Goal: Information Seeking & Learning: Learn about a topic

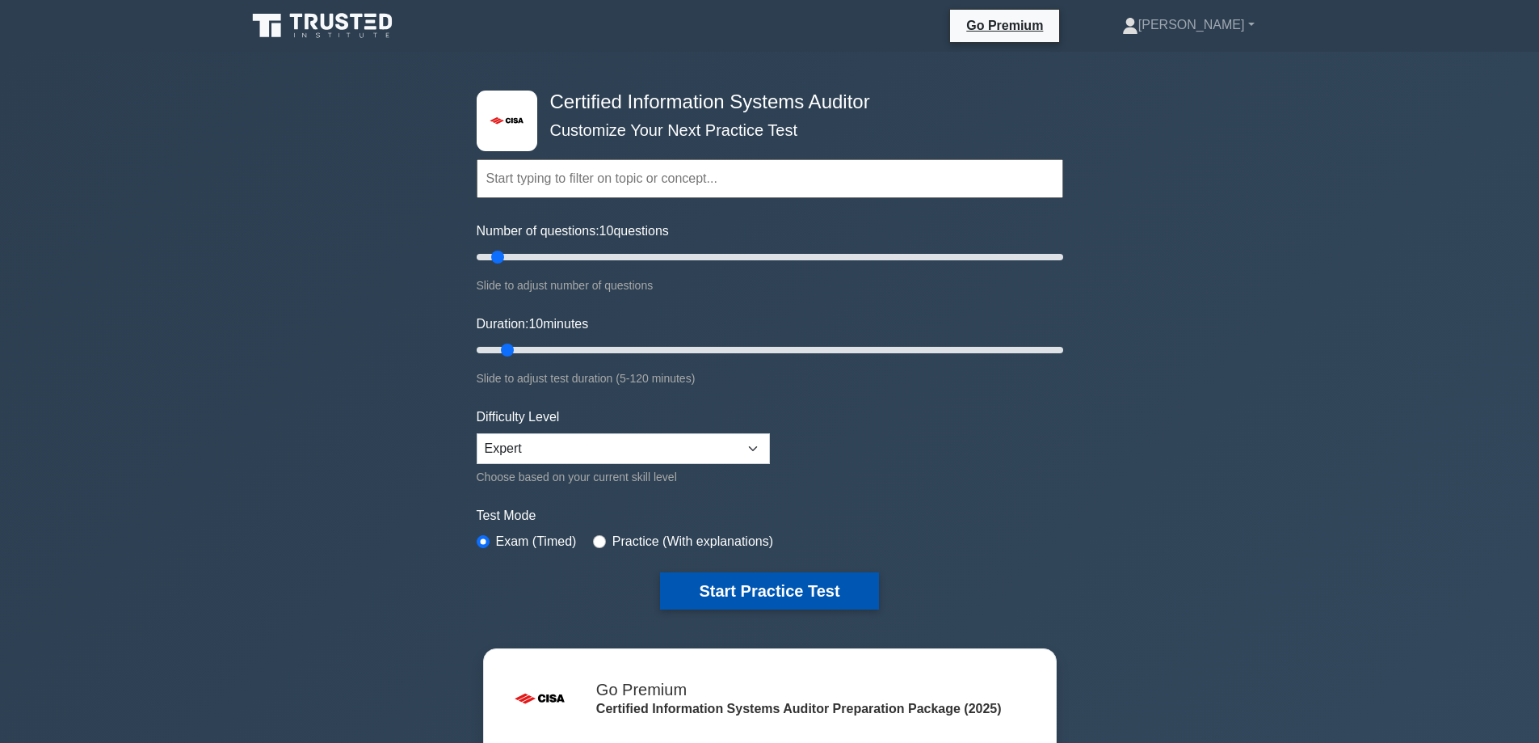
click at [710, 587] on button "Start Practice Test" at bounding box center [769, 590] width 218 height 37
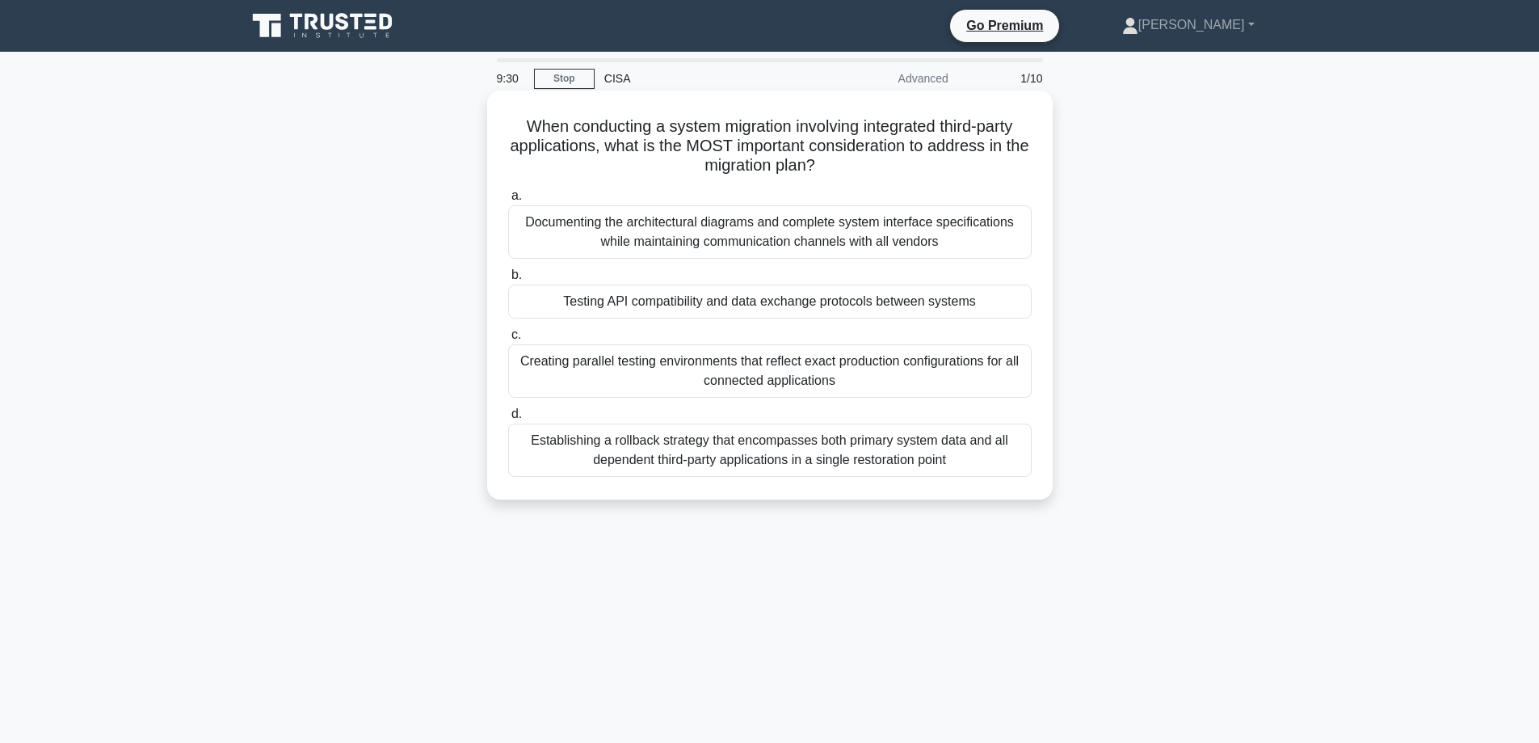
click at [722, 453] on div "Establishing a rollback strategy that encompasses both primary system data and …" at bounding box center [770, 449] width 524 height 53
click at [508, 419] on input "d. Establishing a rollback strategy that encompasses both primary system data a…" at bounding box center [508, 414] width 0 height 11
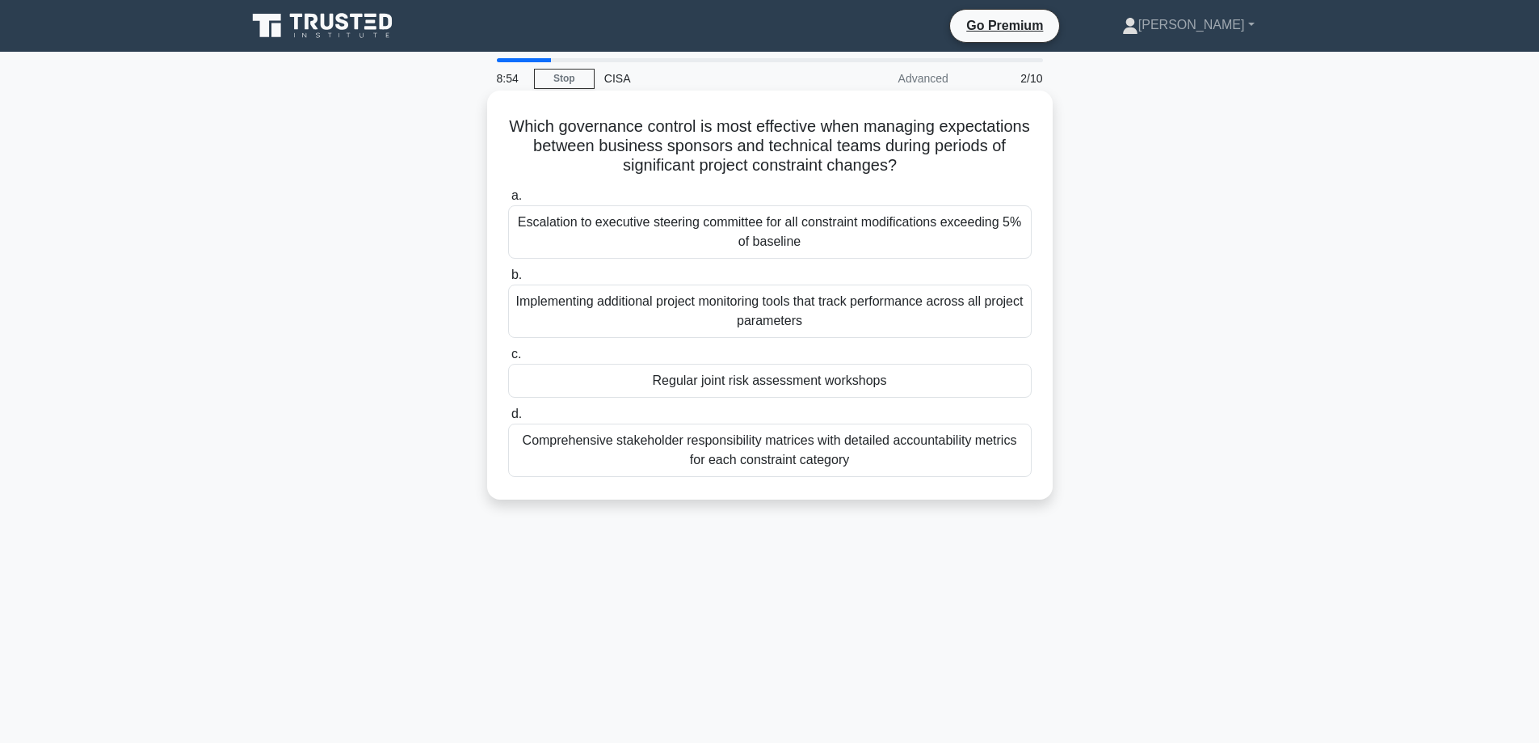
click at [612, 380] on div "Regular joint risk assessment workshops" at bounding box center [770, 381] width 524 height 34
click at [508, 360] on input "c. Regular joint risk assessment workshops" at bounding box center [508, 354] width 0 height 11
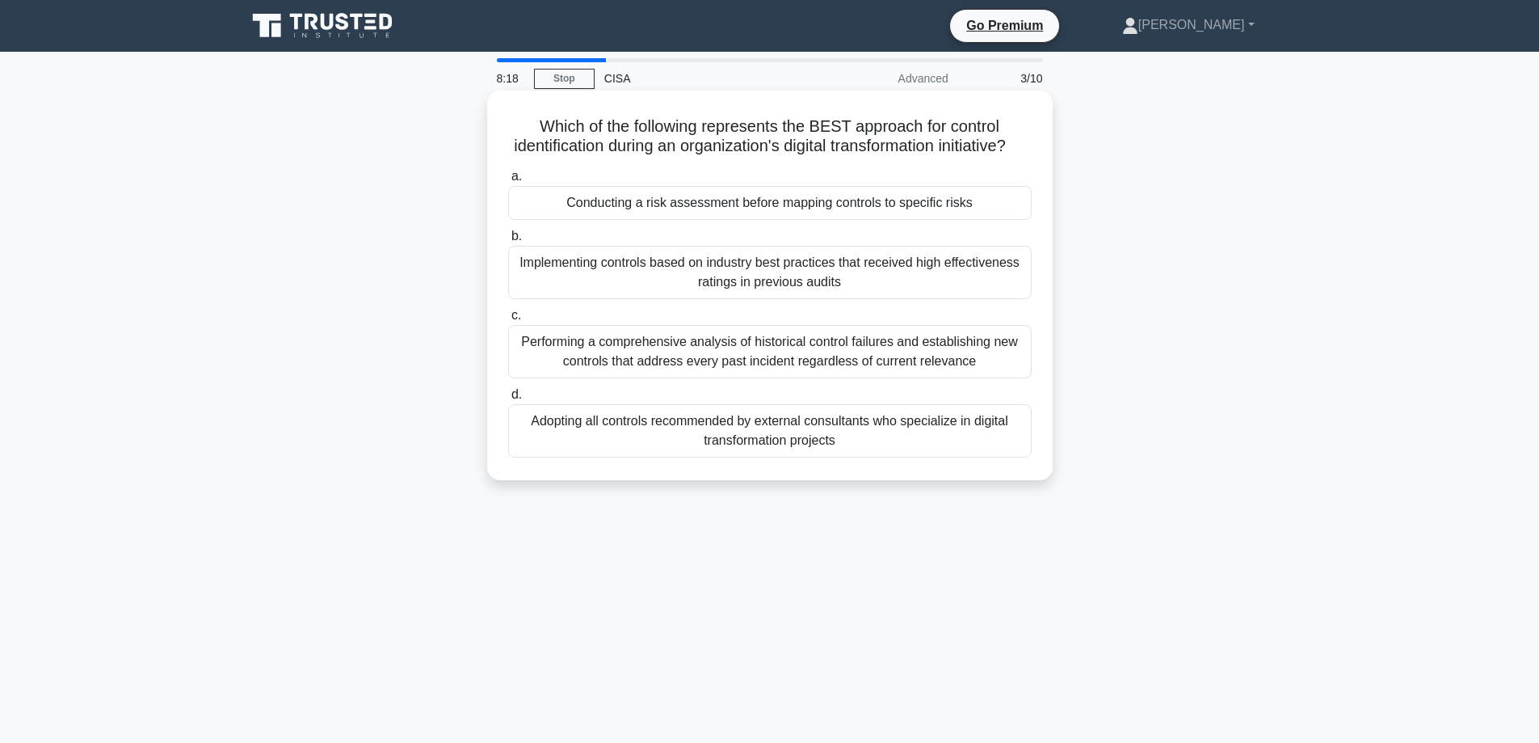
click at [622, 220] on div "Conducting a risk assessment before mapping controls to specific risks" at bounding box center [770, 203] width 524 height 34
click at [508, 182] on input "a. Conducting a risk assessment before mapping controls to specific risks" at bounding box center [508, 176] width 0 height 11
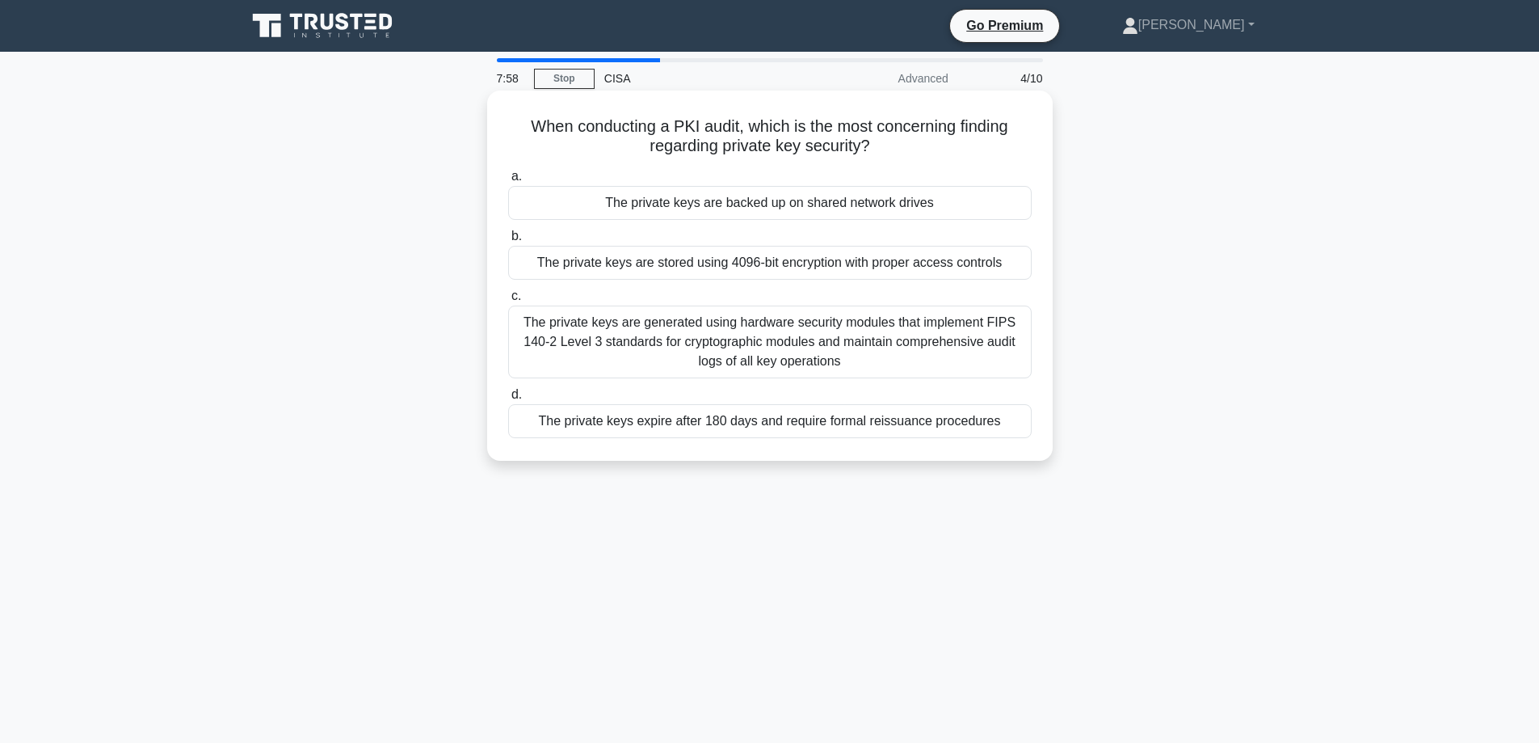
click at [616, 202] on div "The private keys are backed up on shared network drives" at bounding box center [770, 203] width 524 height 34
click at [508, 182] on input "a. The private keys are backed up on shared network drives" at bounding box center [508, 176] width 0 height 11
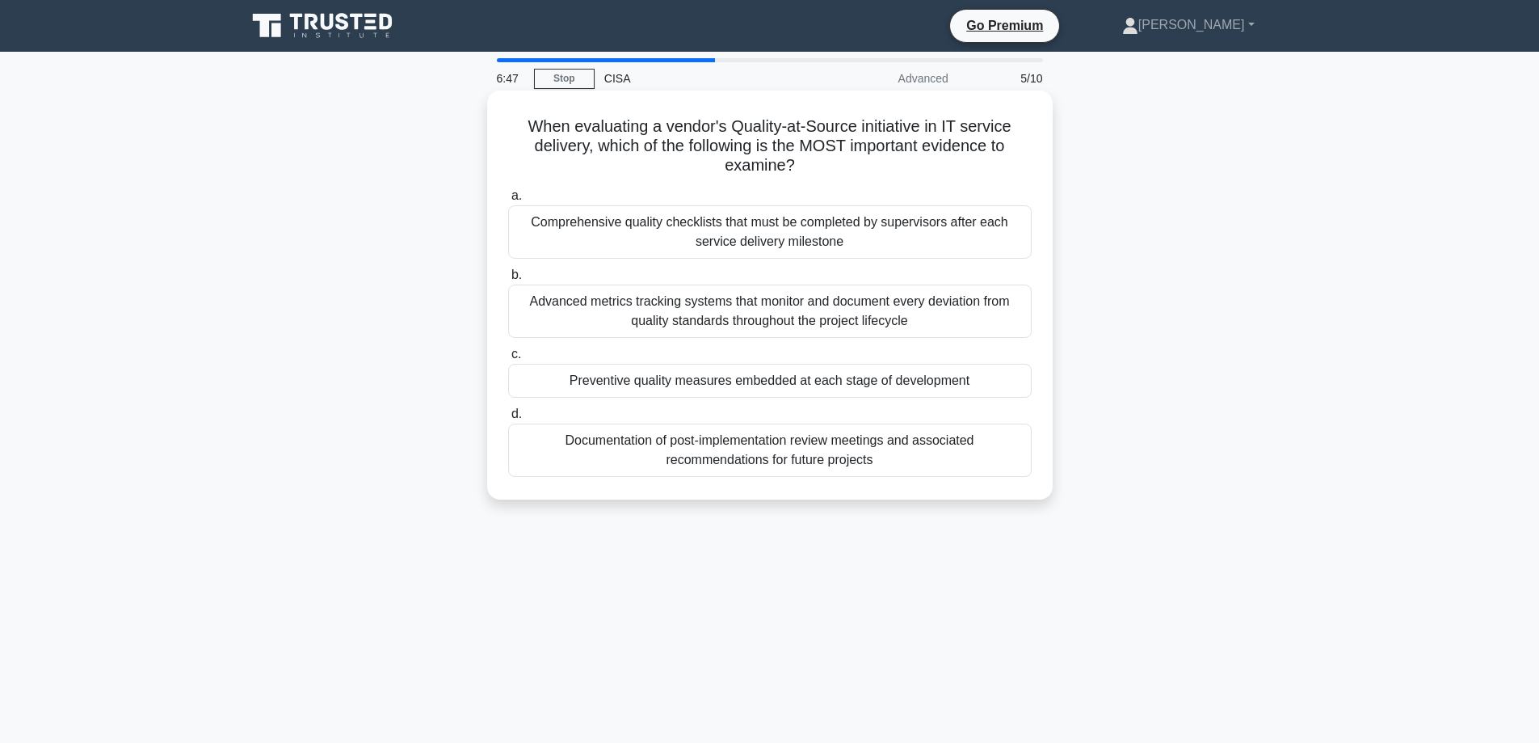
click at [713, 238] on div "Comprehensive quality checklists that must be completed by supervisors after ea…" at bounding box center [770, 231] width 524 height 53
click at [508, 201] on input "a. Comprehensive quality checklists that must be completed by supervisors after…" at bounding box center [508, 196] width 0 height 11
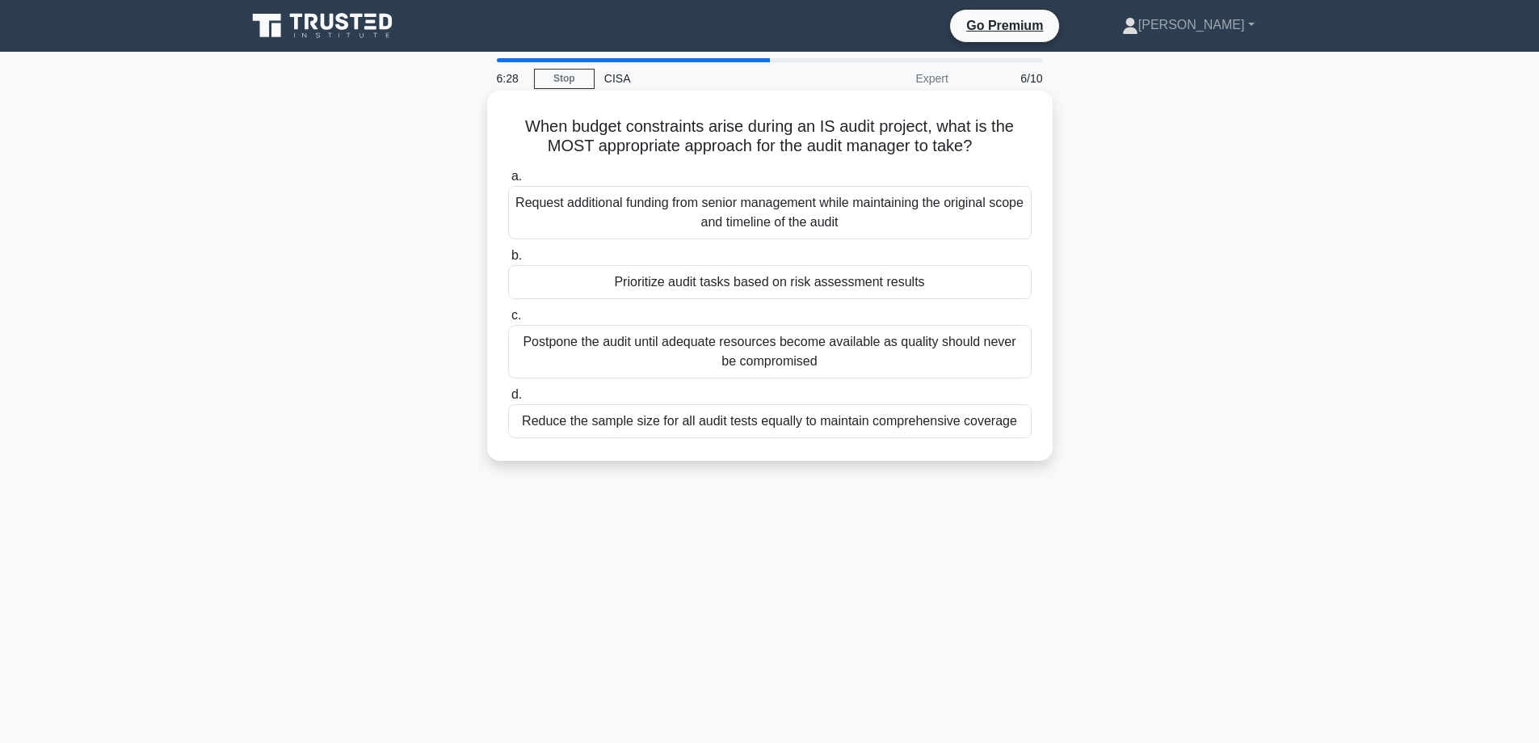
click at [704, 280] on div "Prioritize audit tasks based on risk assessment results" at bounding box center [770, 282] width 524 height 34
click at [508, 261] on input "b. Prioritize audit tasks based on risk assessment results" at bounding box center [508, 255] width 0 height 11
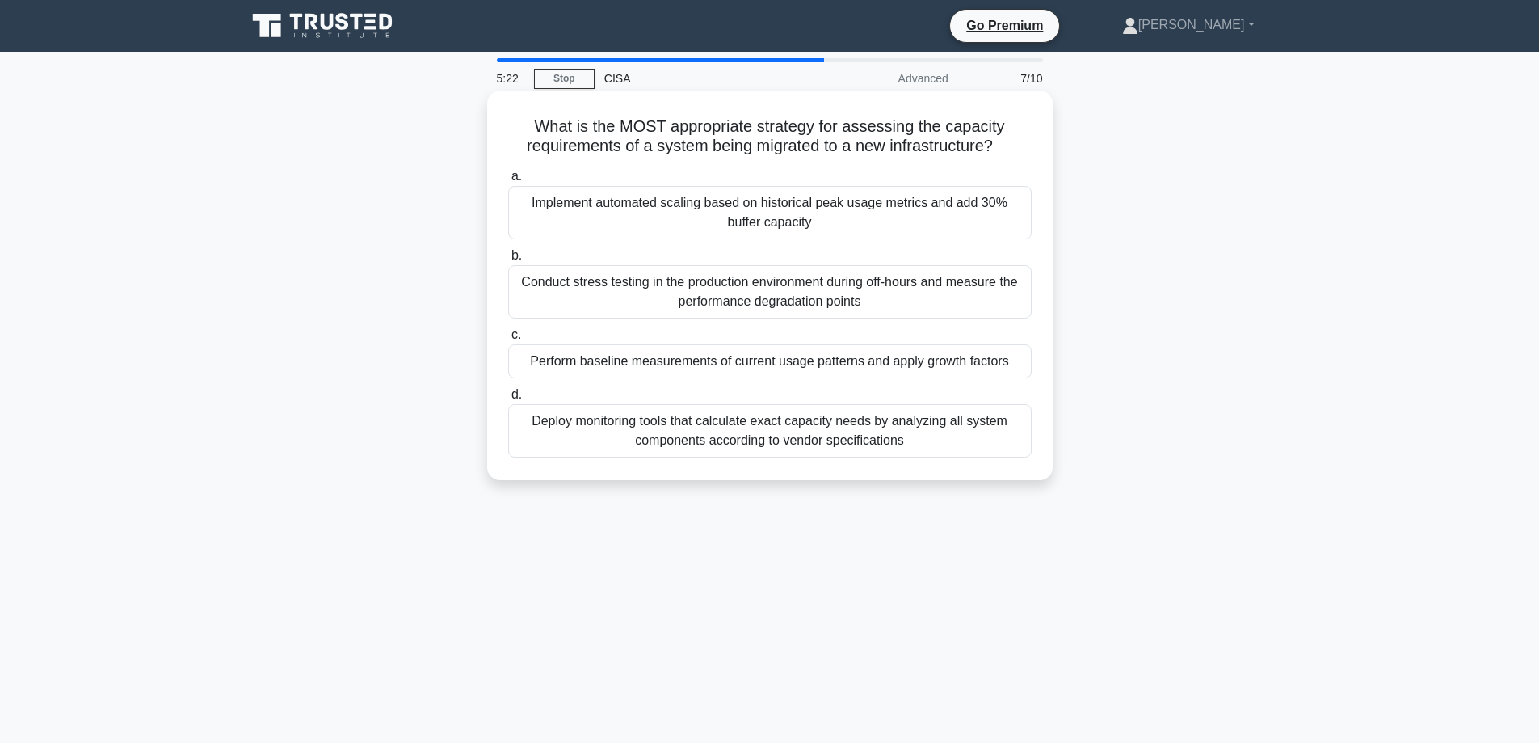
click at [520, 365] on div "Perform baseline measurements of current usage patterns and apply growth factors" at bounding box center [770, 361] width 524 height 34
click at [508, 340] on input "c. Perform baseline measurements of current usage patterns and apply growth fac…" at bounding box center [508, 335] width 0 height 11
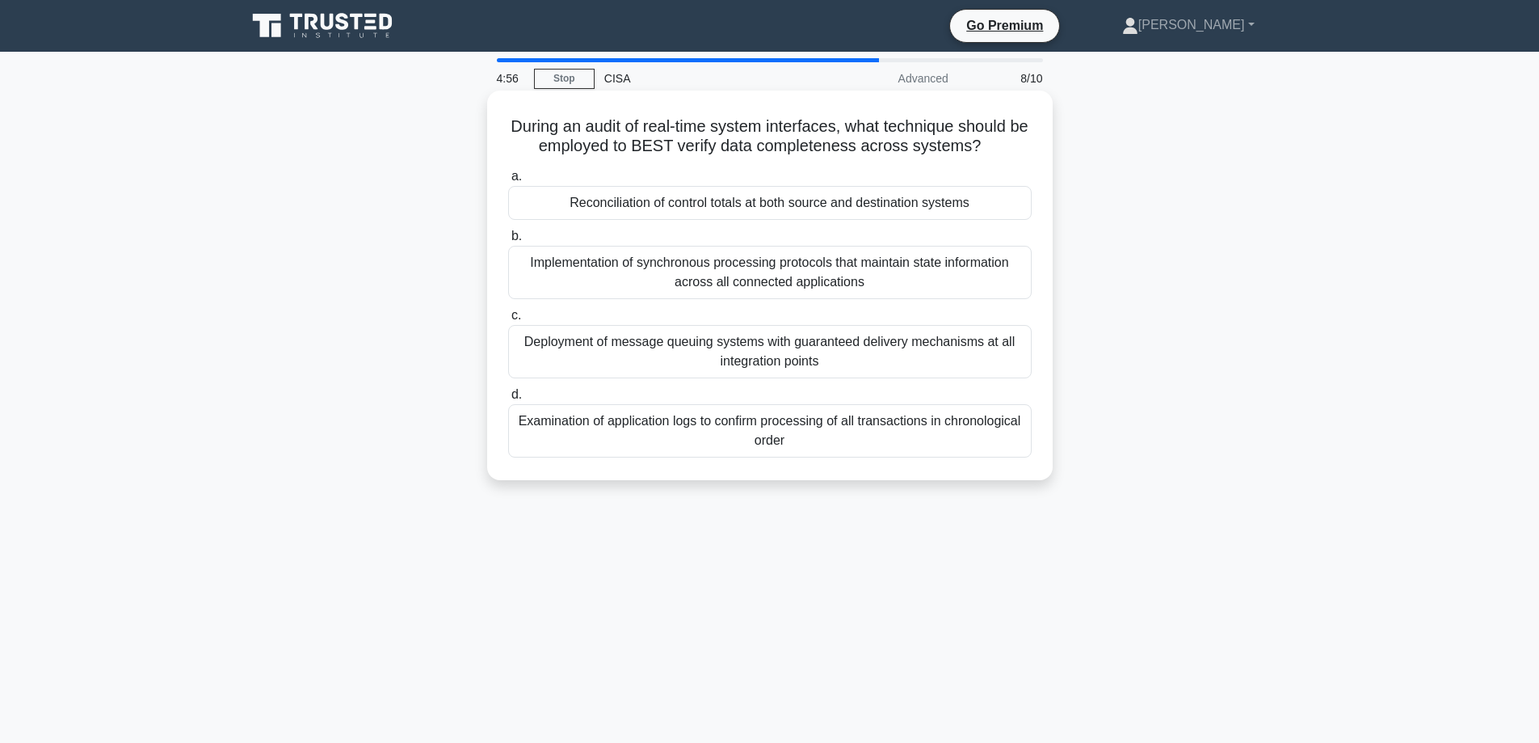
click at [590, 199] on div "Reconciliation of control totals at both source and destination systems" at bounding box center [770, 203] width 524 height 34
click at [508, 182] on input "a. Reconciliation of control totals at both source and destination systems" at bounding box center [508, 176] width 0 height 11
click at [528, 215] on div "Defining the permitted uses of organizational IT resources and systems" at bounding box center [770, 203] width 524 height 34
click at [508, 182] on input "a. Defining the permitted uses of organizational IT resources and systems" at bounding box center [508, 176] width 0 height 11
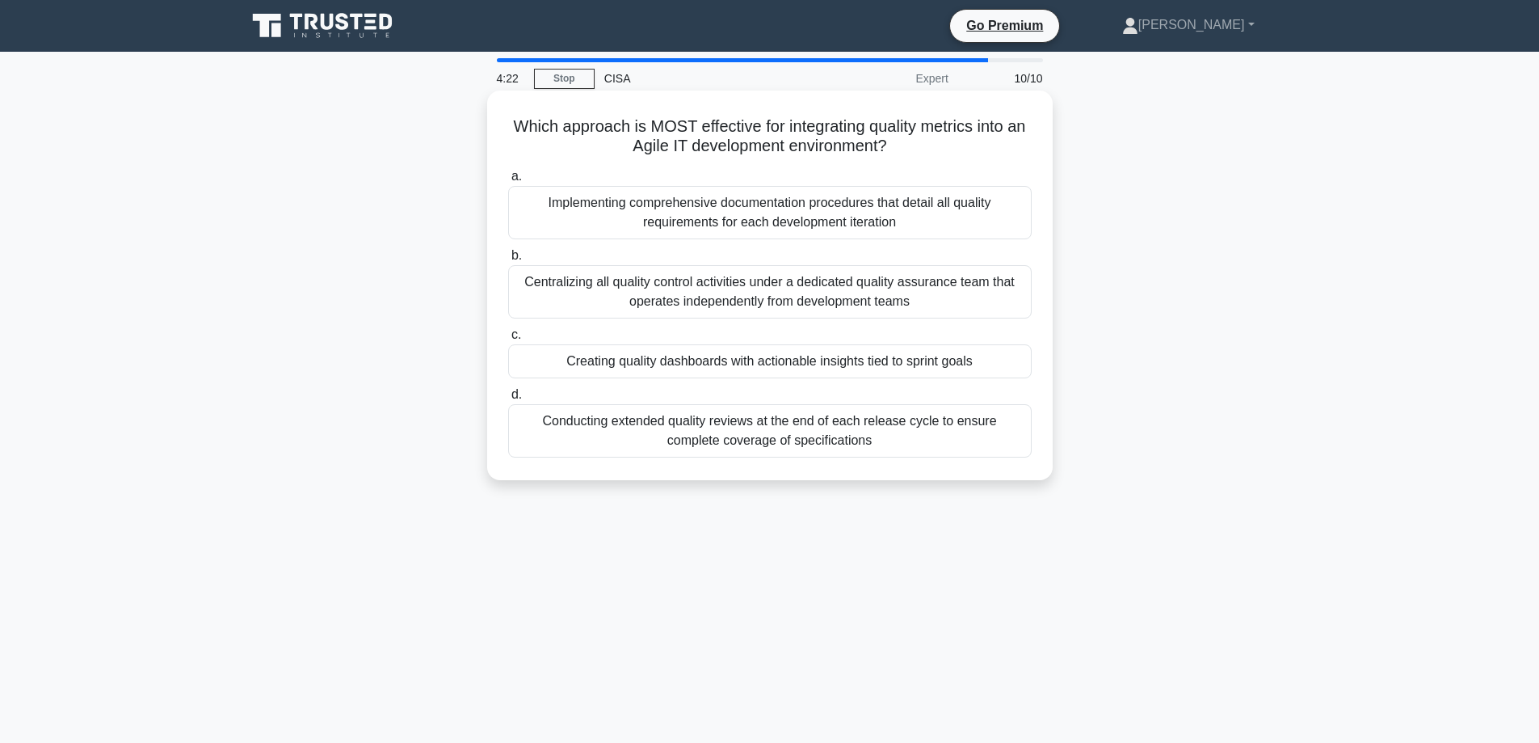
click at [545, 358] on div "Creating quality dashboards with actionable insights tied to sprint goals" at bounding box center [770, 361] width 524 height 34
click at [508, 340] on input "c. Creating quality dashboards with actionable insights tied to sprint goals" at bounding box center [508, 335] width 0 height 11
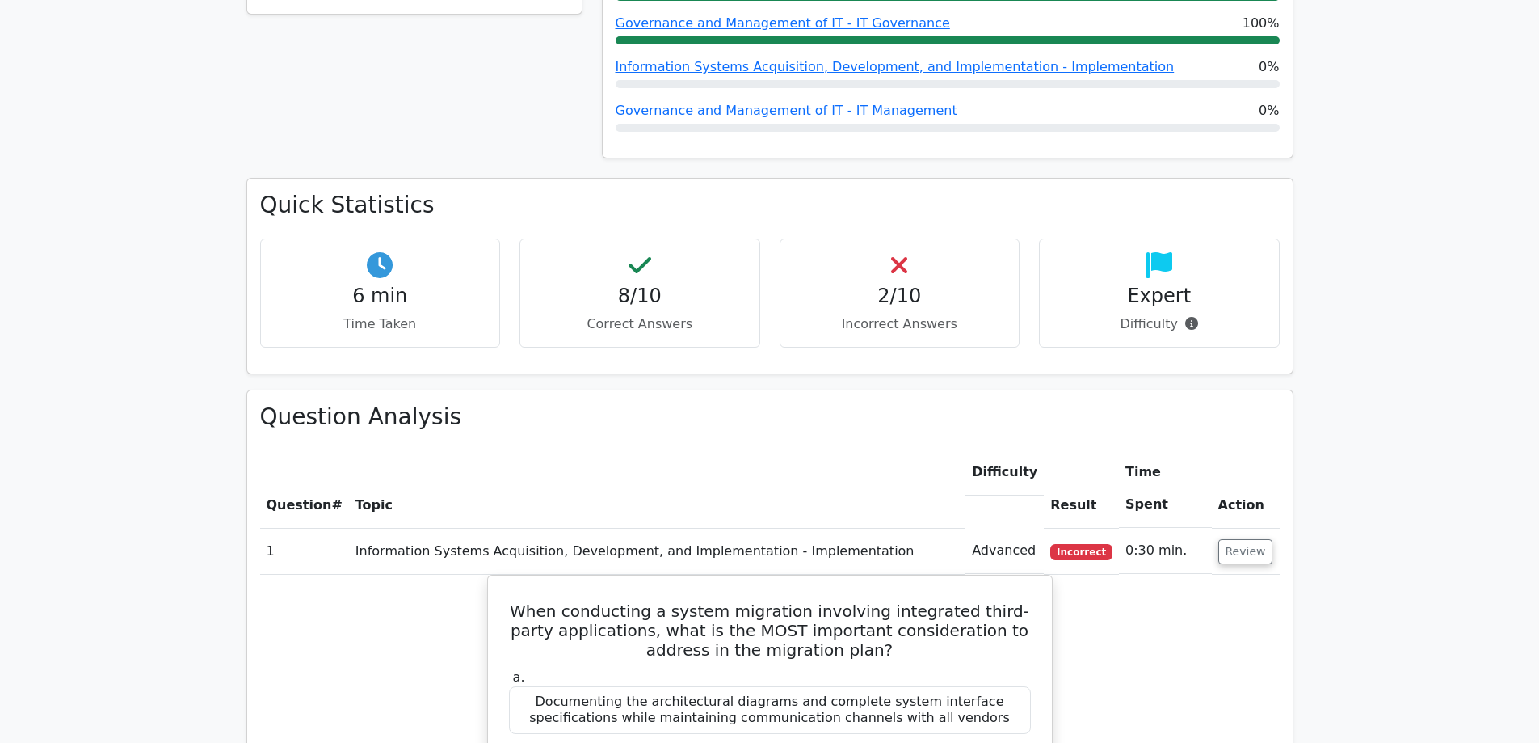
scroll to position [970, 0]
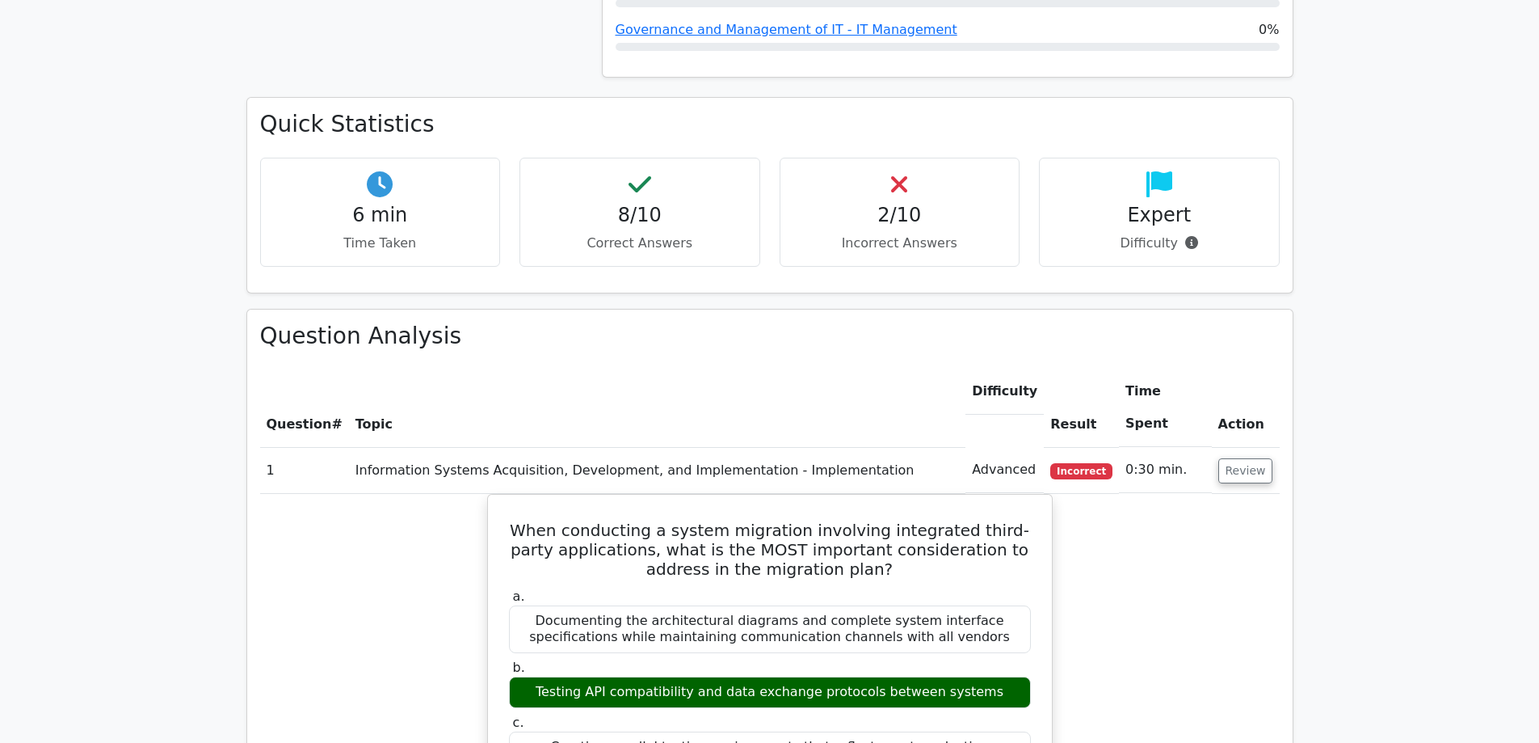
click at [1189, 447] on td "0:30 min." at bounding box center [1165, 470] width 92 height 46
click at [1239, 458] on button "Review" at bounding box center [1245, 470] width 55 height 25
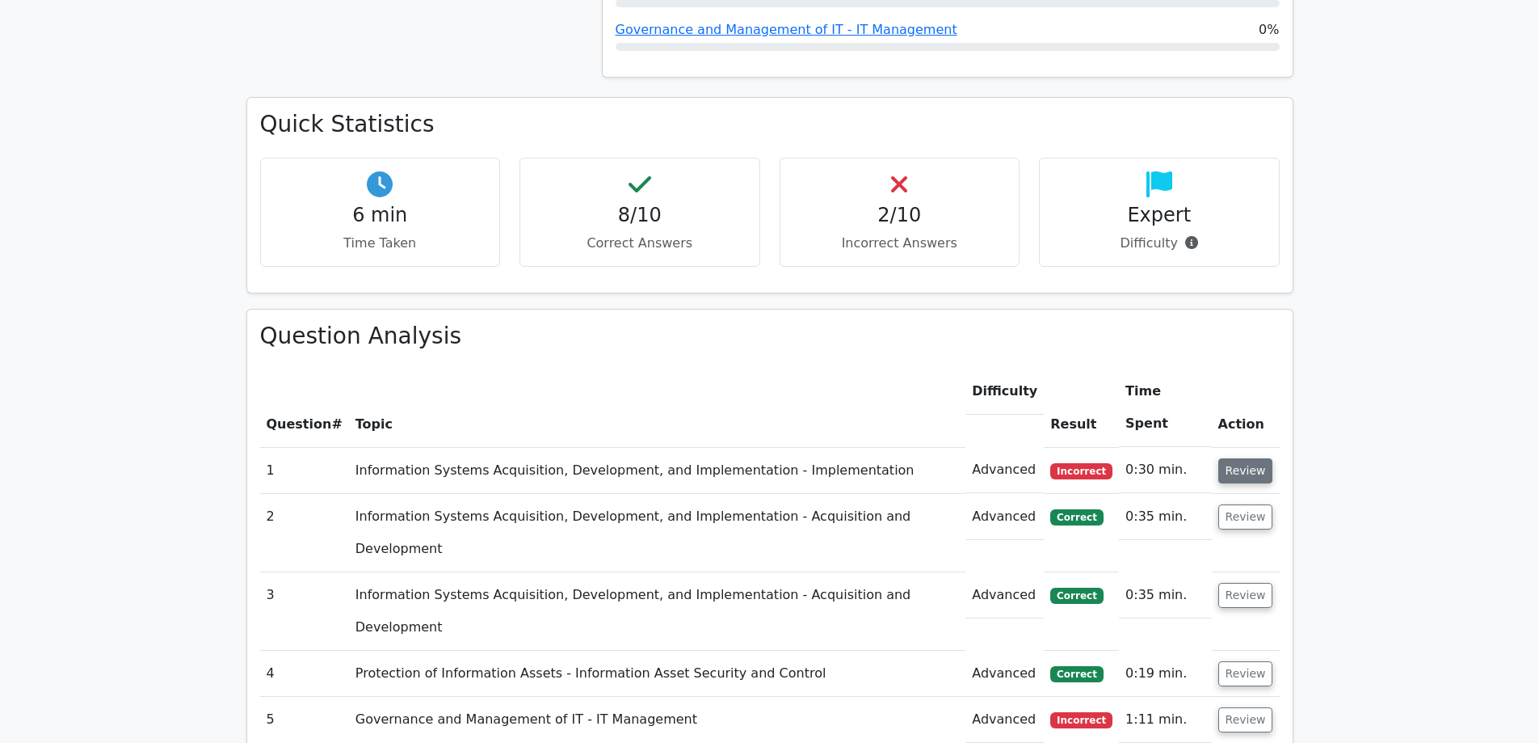
click at [1254, 458] on button "Review" at bounding box center [1245, 470] width 55 height 25
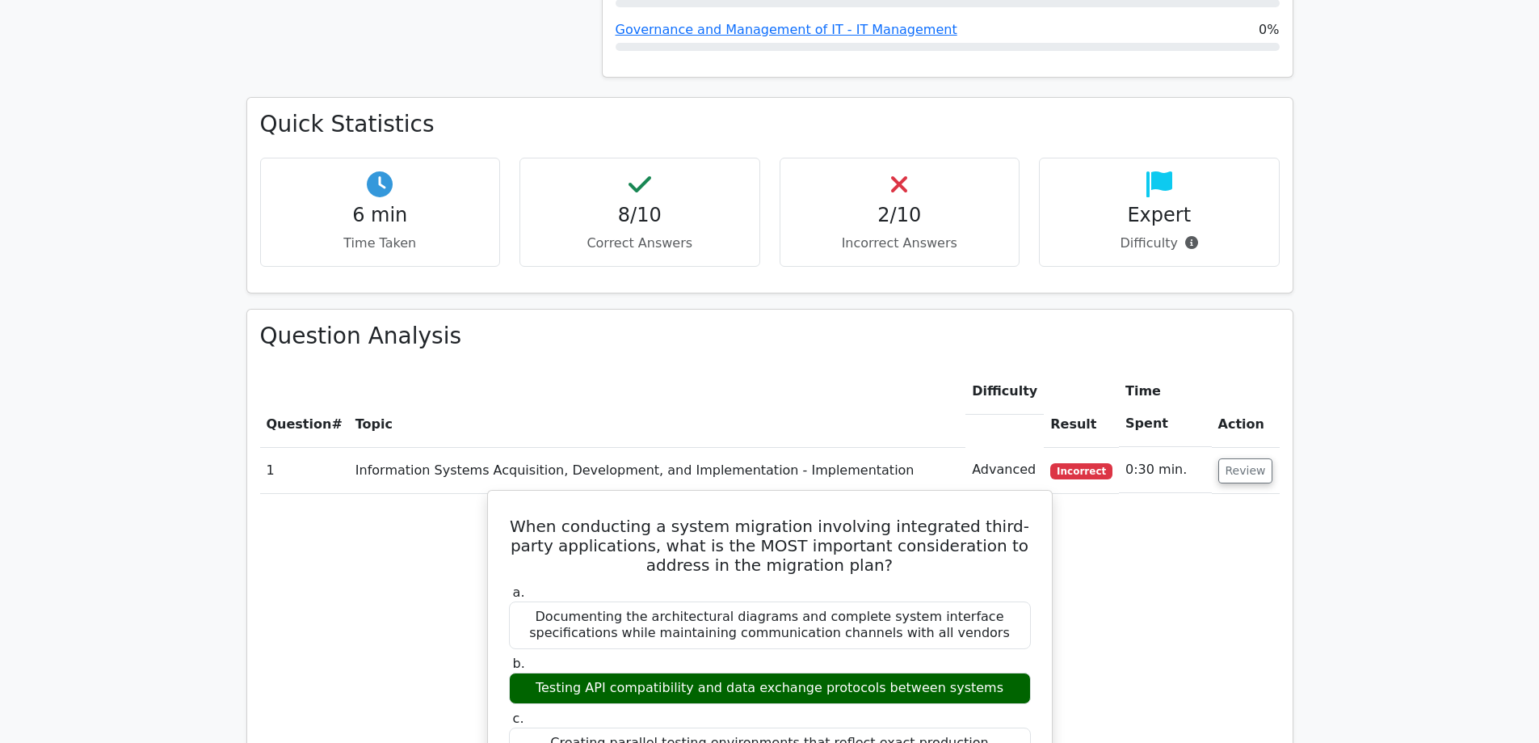
scroll to position [1050, 0]
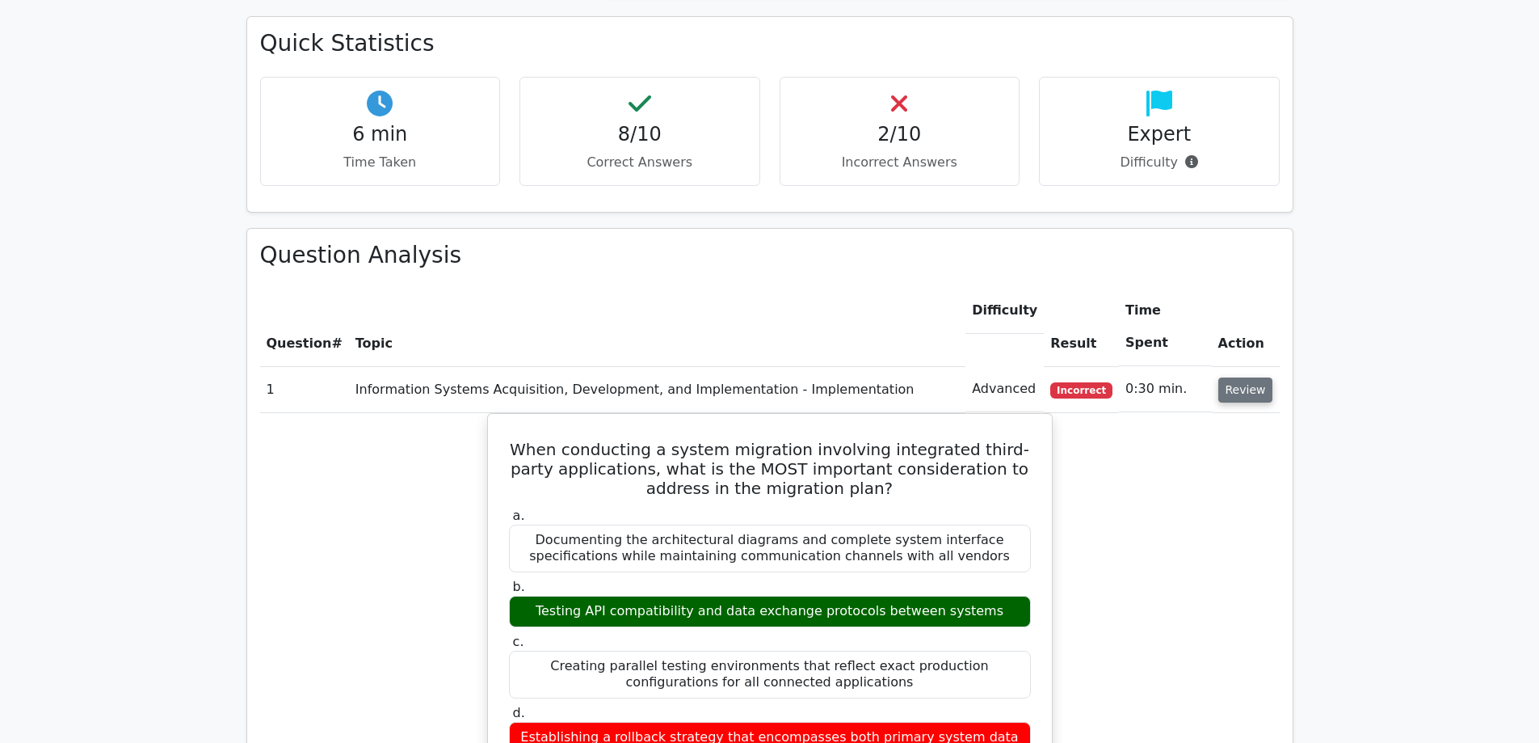
click at [1254, 377] on button "Review" at bounding box center [1245, 389] width 55 height 25
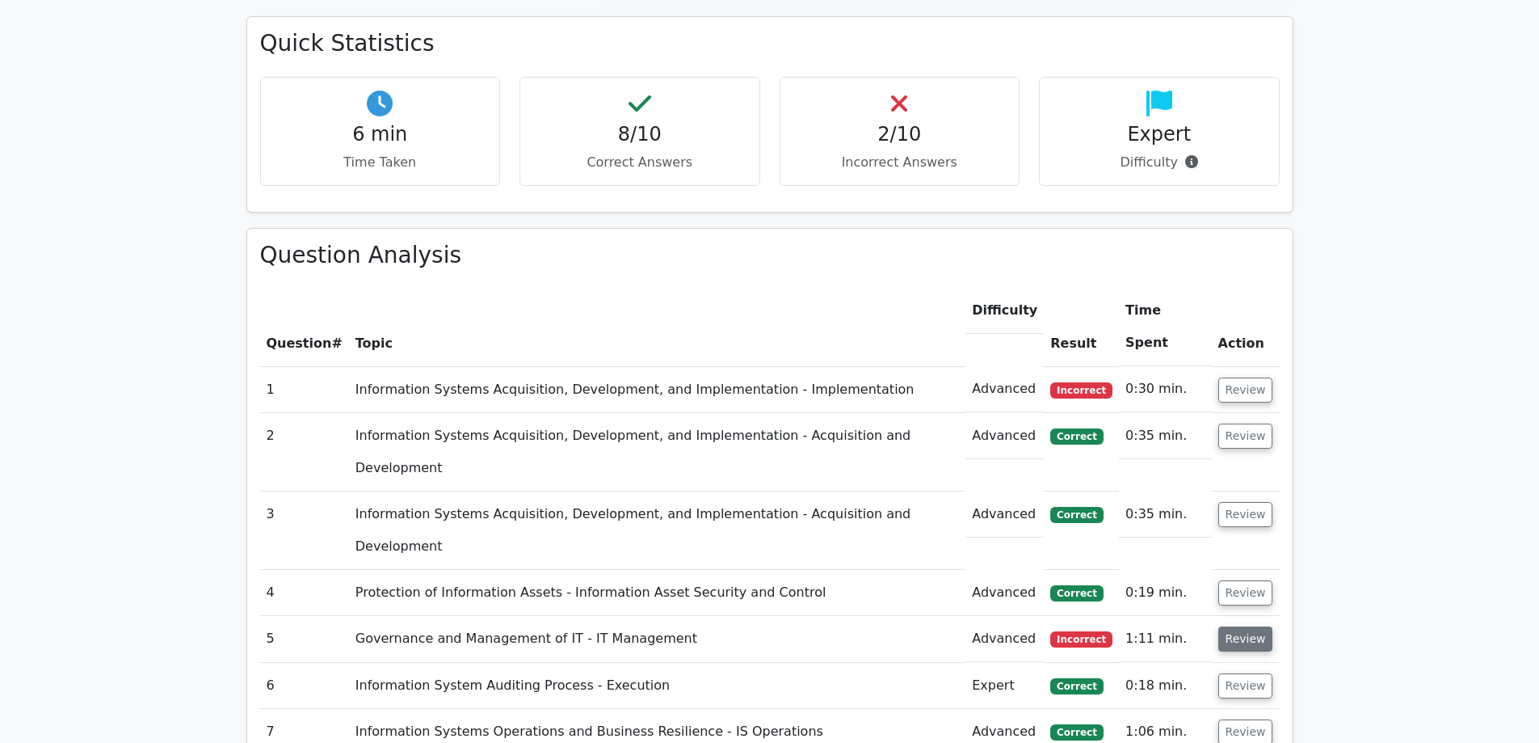
click at [1239, 626] on button "Review" at bounding box center [1245, 638] width 55 height 25
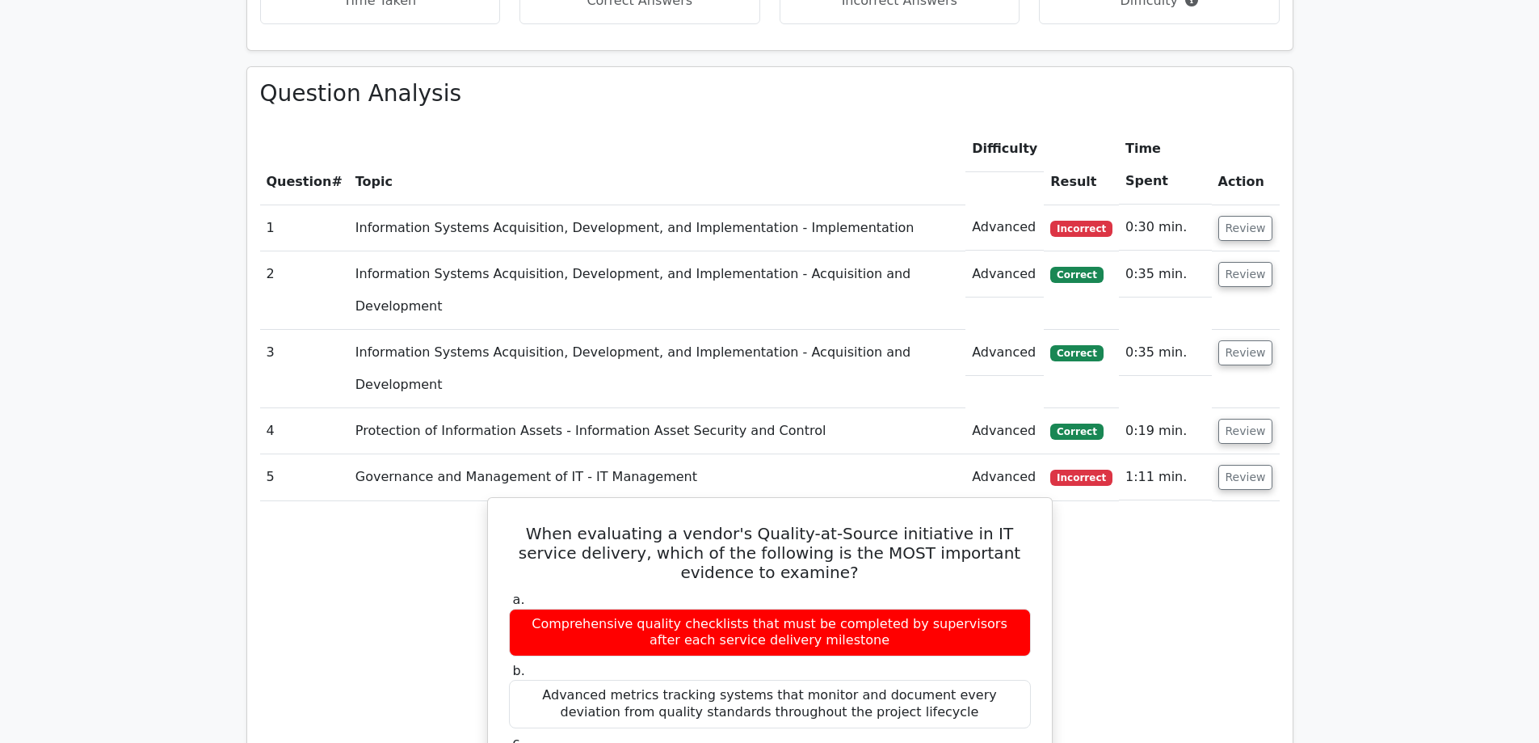
scroll to position [1293, 0]
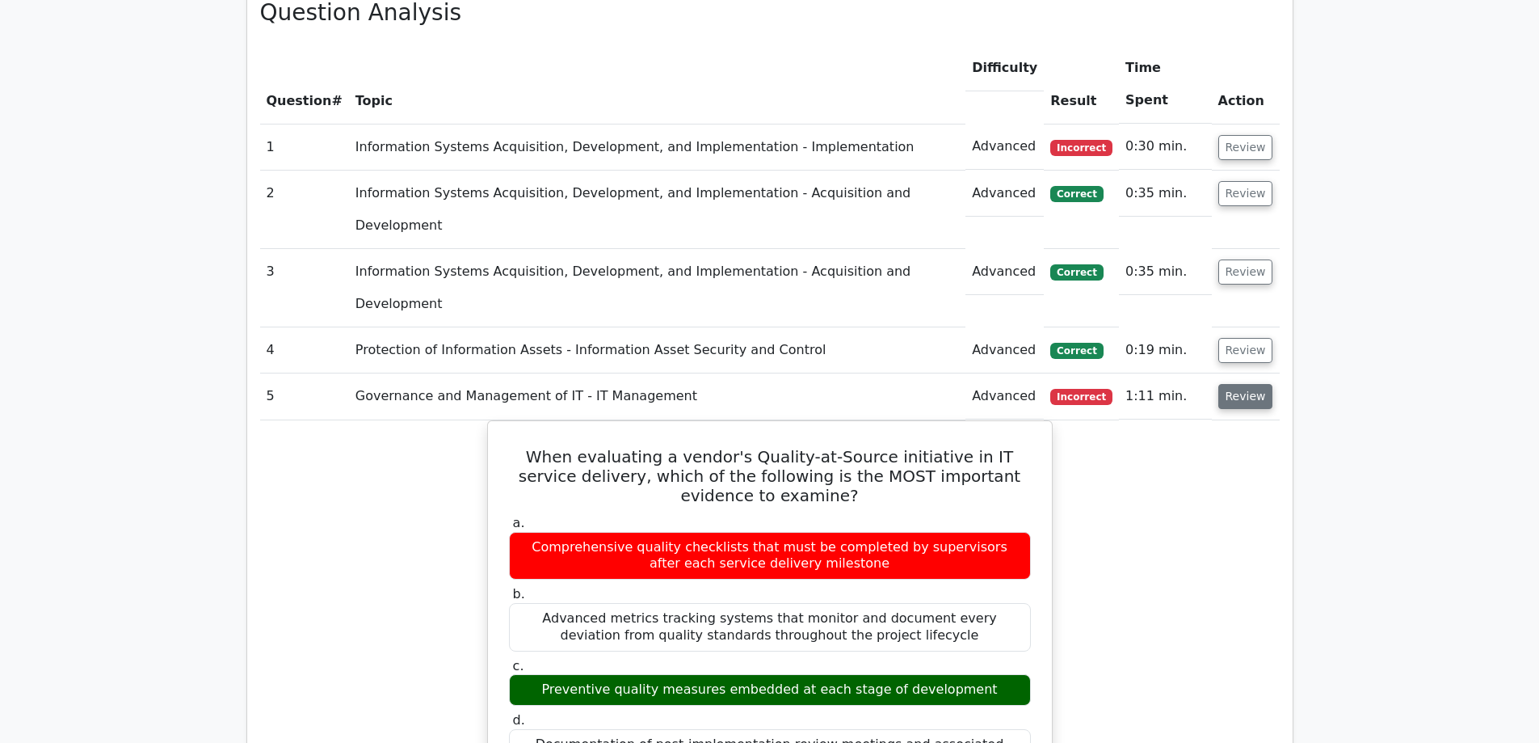
click at [1238, 384] on button "Review" at bounding box center [1245, 396] width 55 height 25
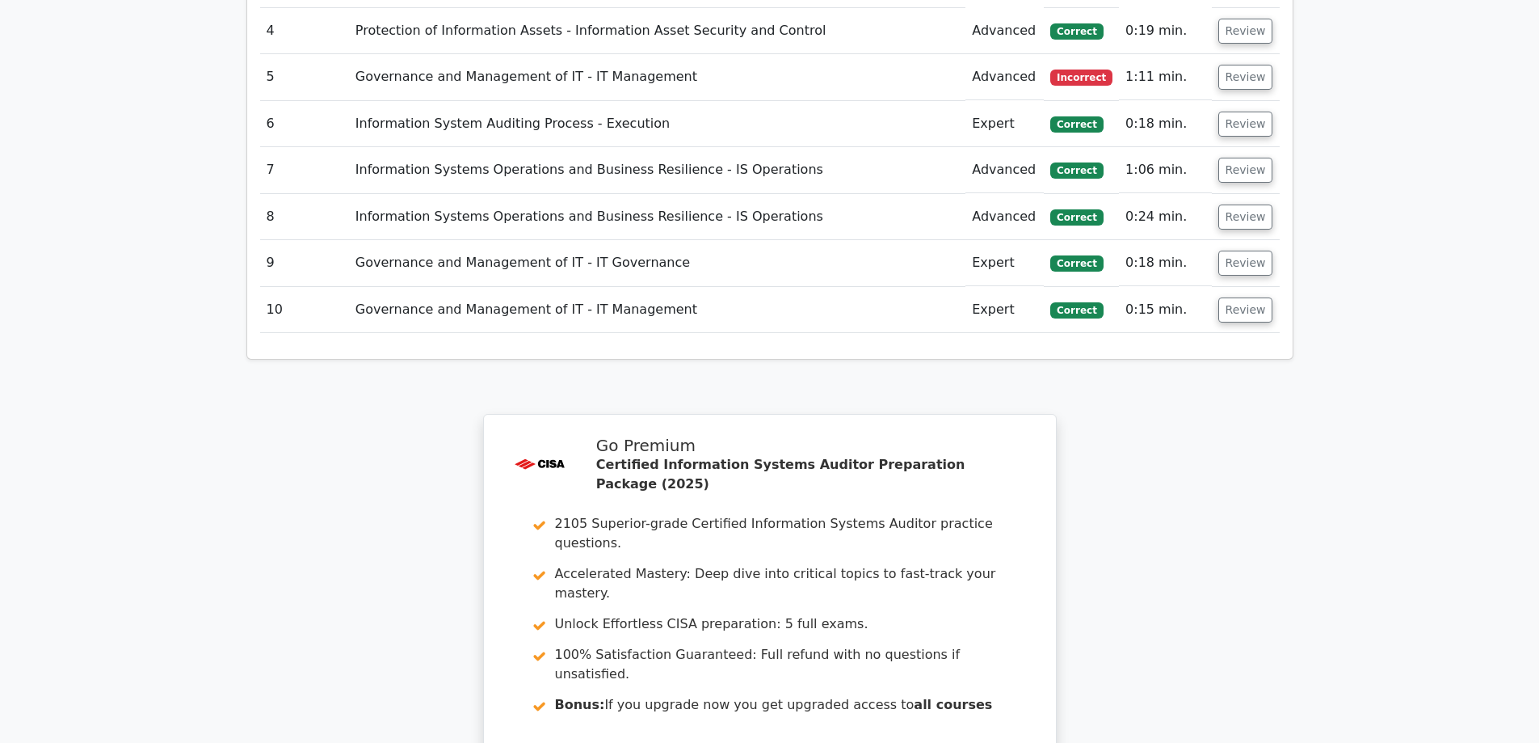
scroll to position [1697, 0]
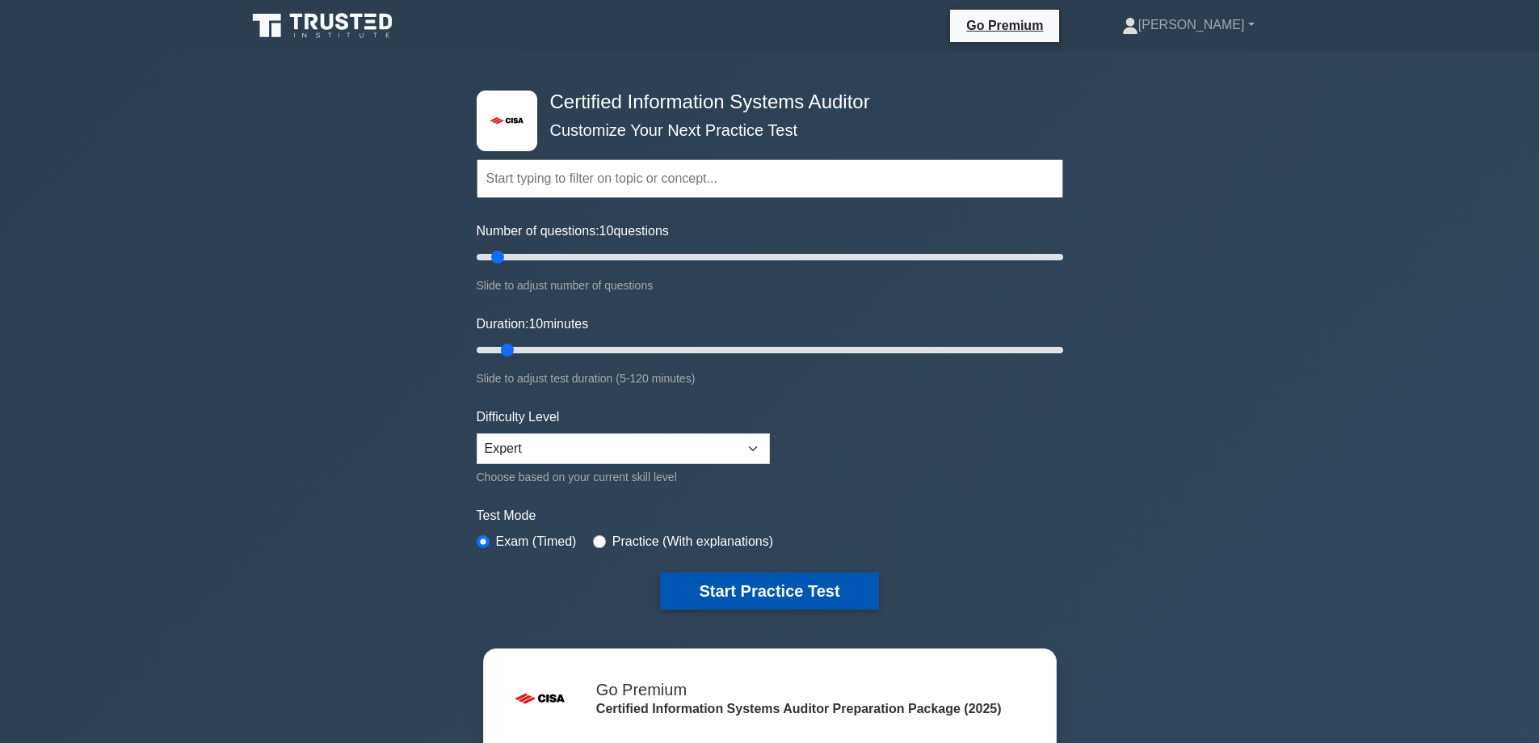
click at [782, 587] on button "Start Practice Test" at bounding box center [769, 590] width 218 height 37
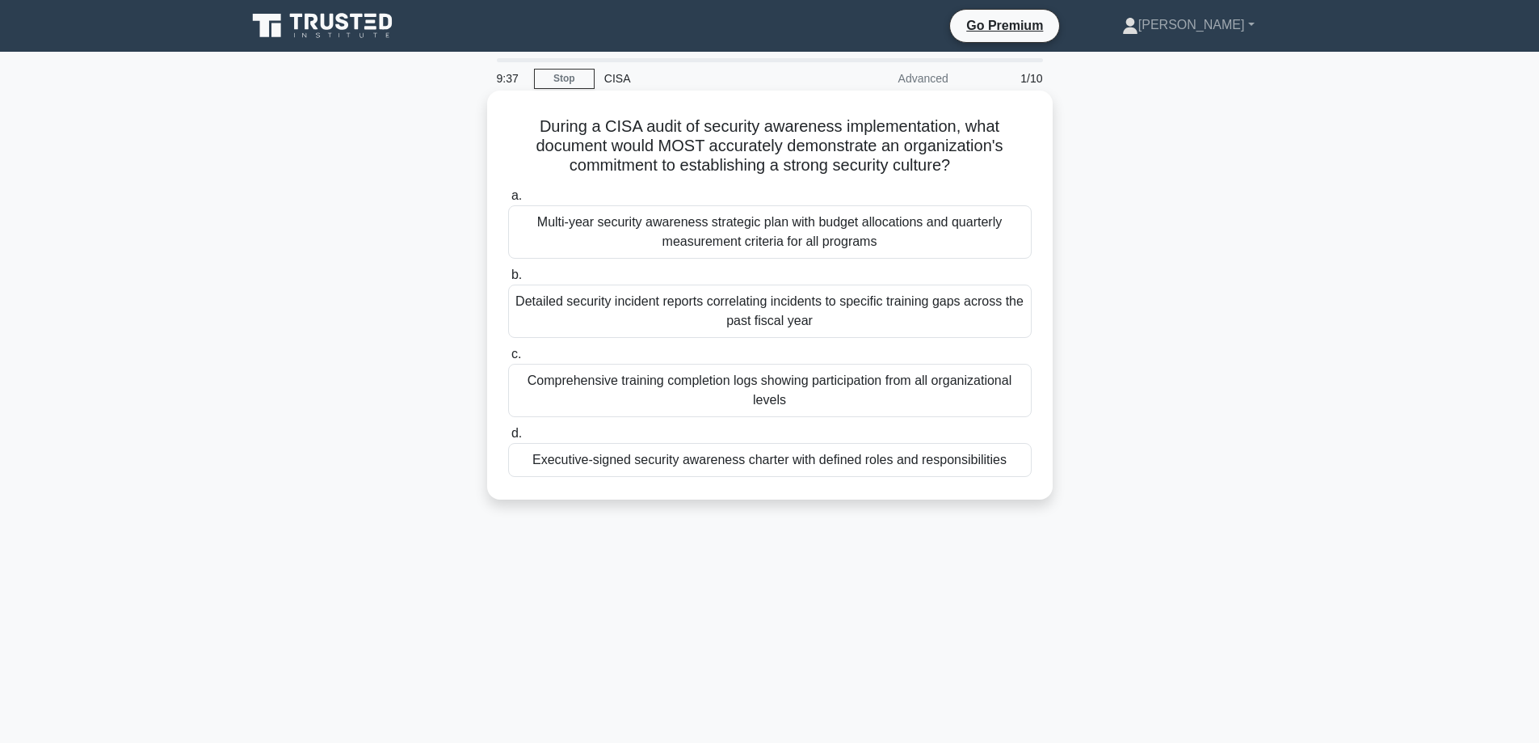
click at [607, 230] on div "Multi-year security awareness strategic plan with budget allocations and quarte…" at bounding box center [770, 231] width 524 height 53
click at [508, 201] on input "a. Multi-year security awareness strategic plan with budget allocations and qua…" at bounding box center [508, 196] width 0 height 11
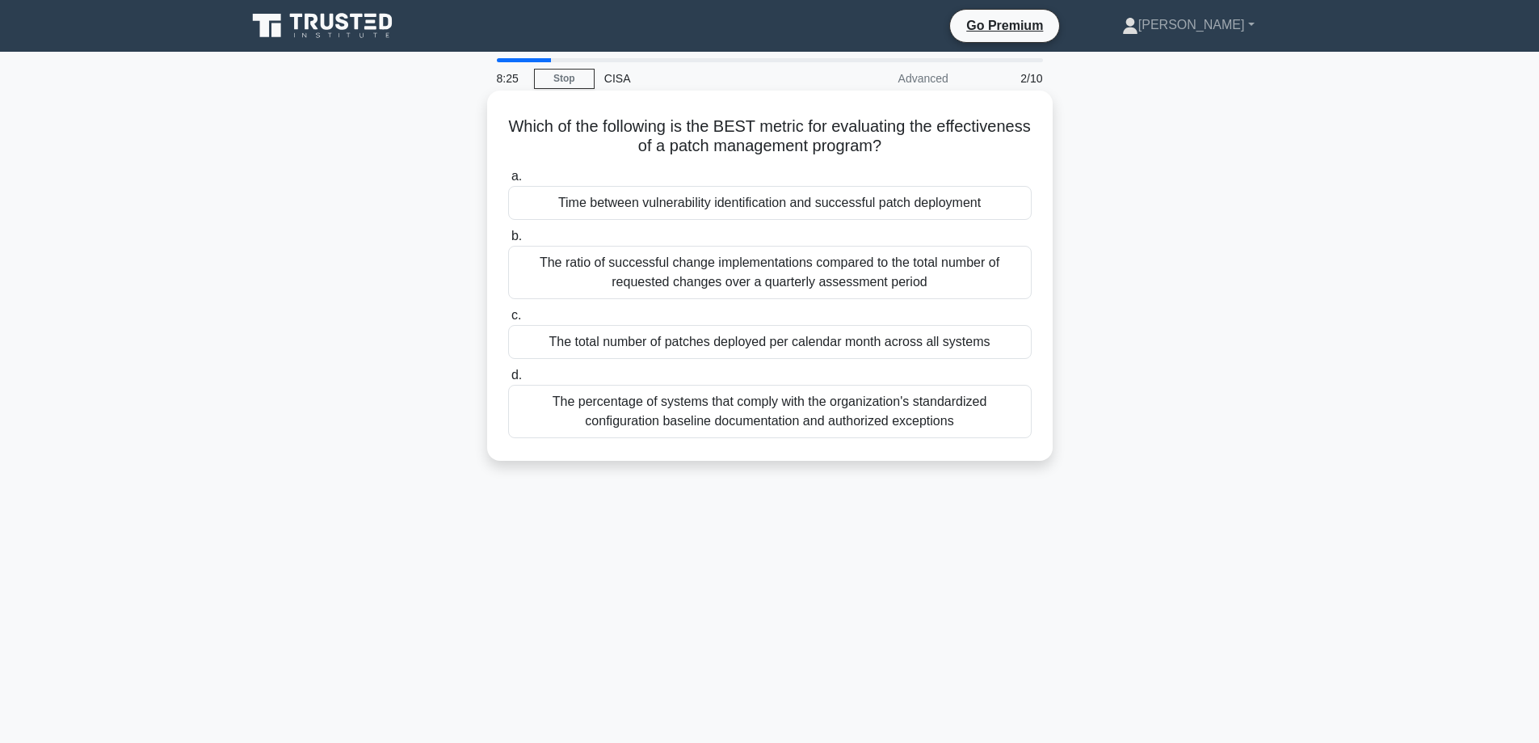
click at [532, 204] on div "Time between vulnerability identification and successful patch deployment" at bounding box center [770, 203] width 524 height 34
click at [508, 182] on input "a. Time between vulnerability identification and successful patch deployment" at bounding box center [508, 176] width 0 height 11
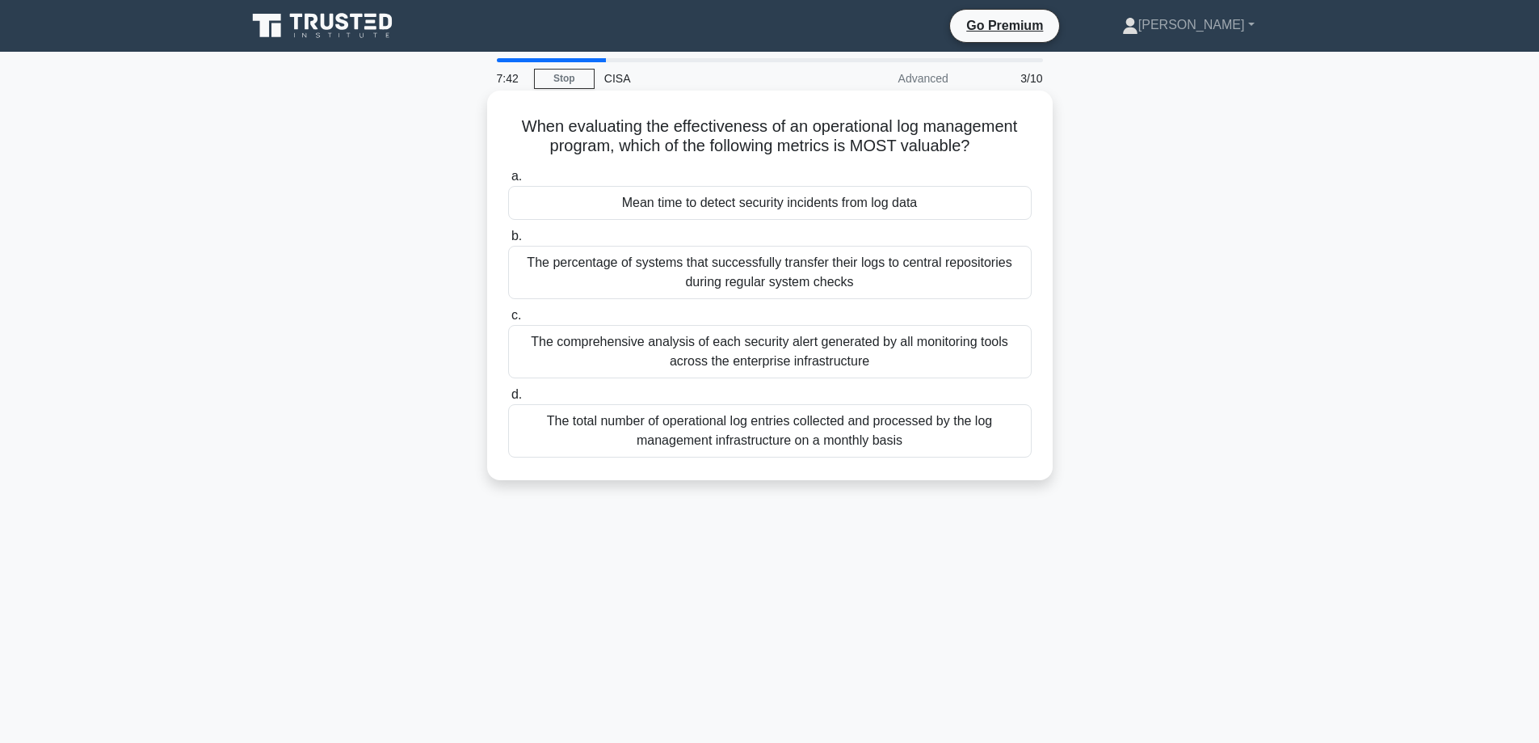
click at [558, 276] on div "The percentage of systems that successfully transfer their logs to central repo…" at bounding box center [770, 272] width 524 height 53
click at [508, 242] on input "b. The percentage of systems that successfully transfer their logs to central r…" at bounding box center [508, 236] width 0 height 11
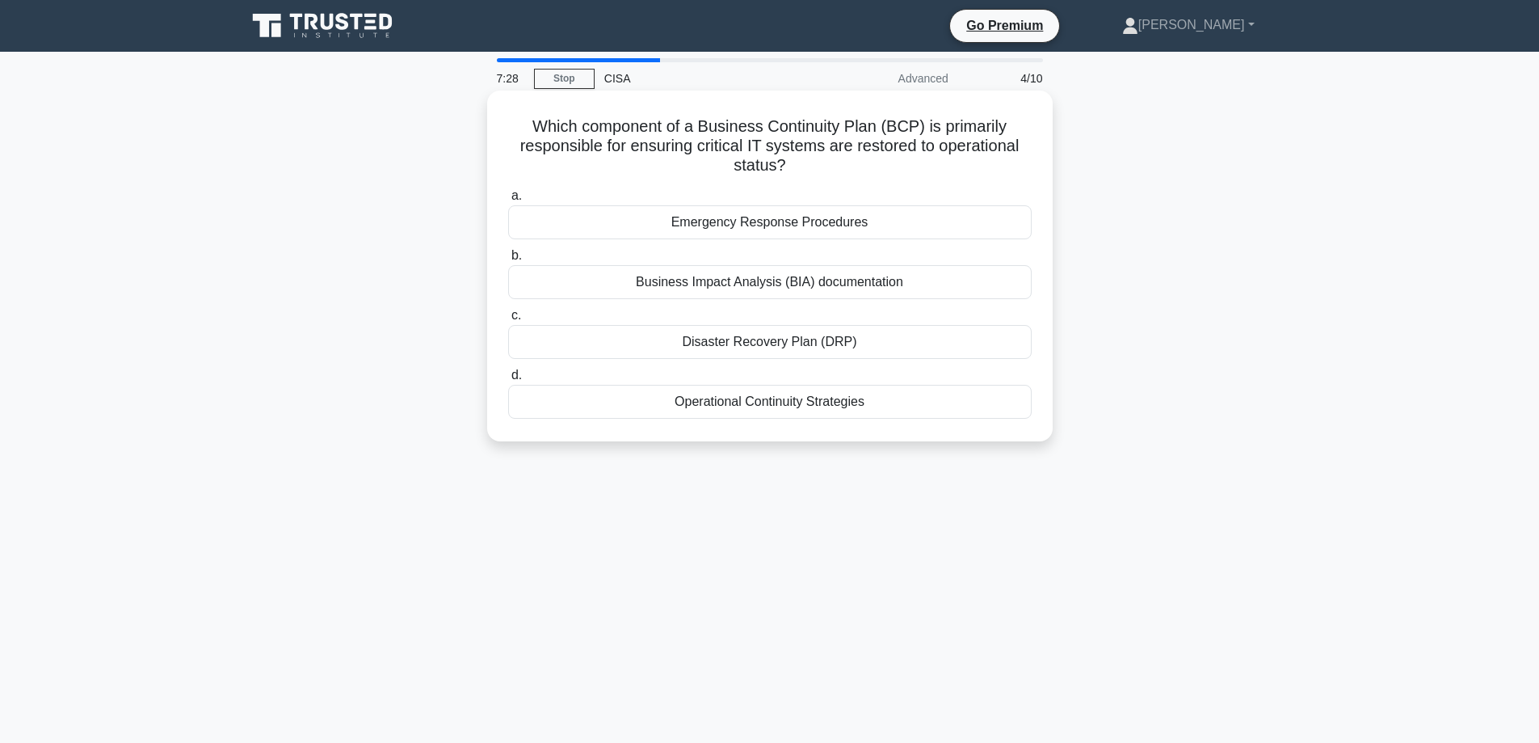
click at [622, 349] on div "Disaster Recovery Plan (DRP)" at bounding box center [770, 342] width 524 height 34
click at [508, 321] on input "c. Disaster Recovery Plan (DRP)" at bounding box center [508, 315] width 0 height 11
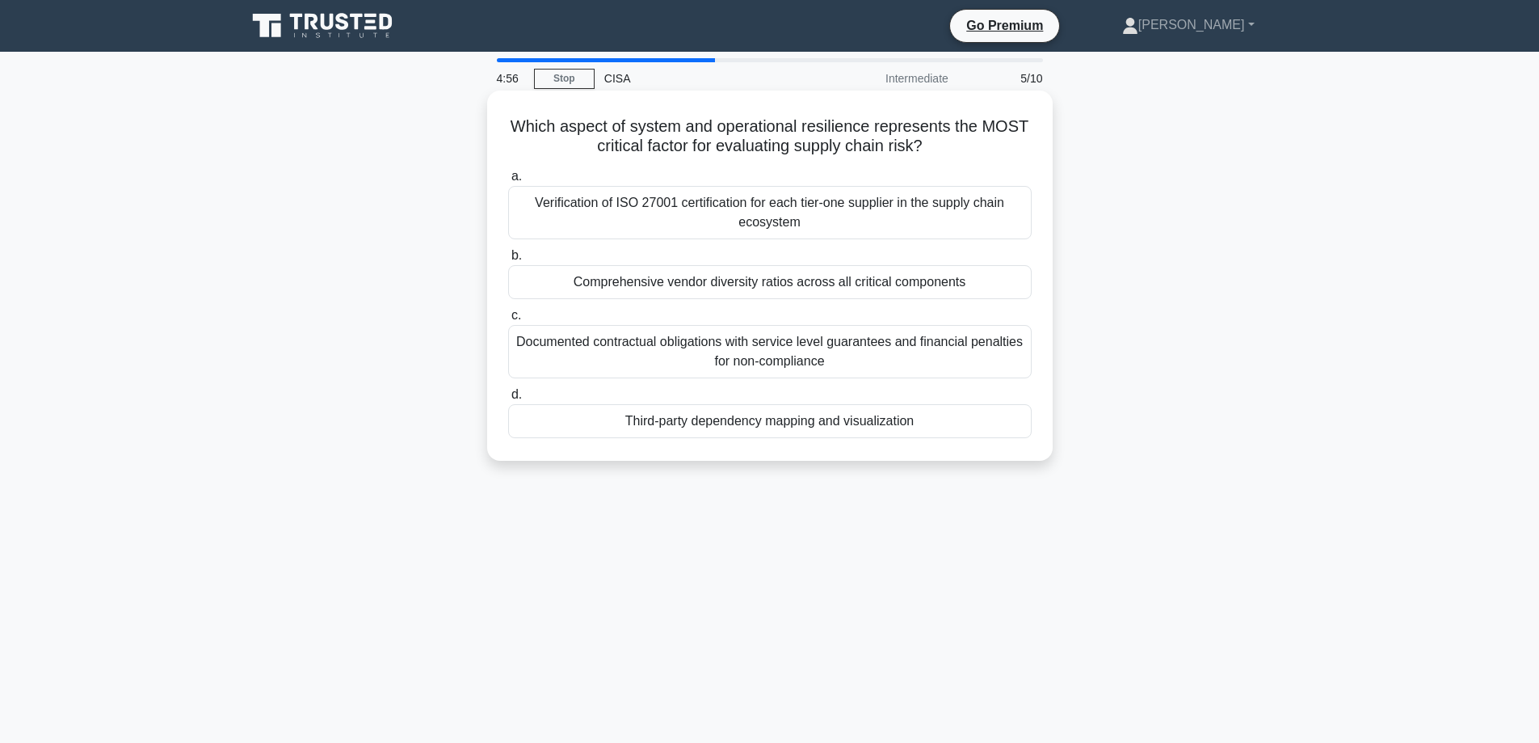
click at [572, 362] on div "Documented contractual obligations with service level guarantees and financial …" at bounding box center [770, 351] width 524 height 53
click at [508, 321] on input "c. Documented contractual obligations with service level guarantees and financi…" at bounding box center [508, 315] width 0 height 11
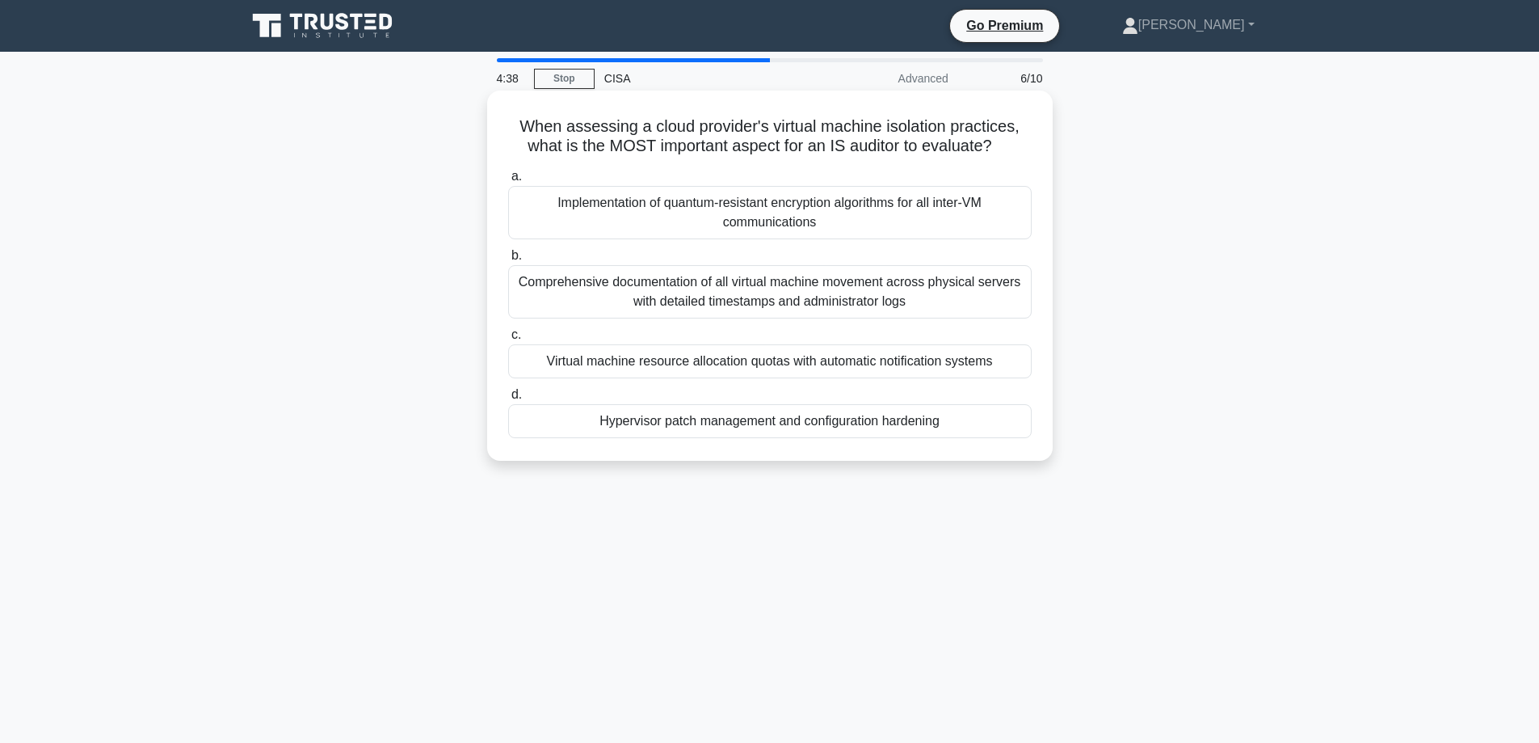
click at [734, 428] on div "Hypervisor patch management and configuration hardening" at bounding box center [770, 421] width 524 height 34
click at [508, 400] on input "d. Hypervisor patch management and configuration hardening" at bounding box center [508, 394] width 0 height 11
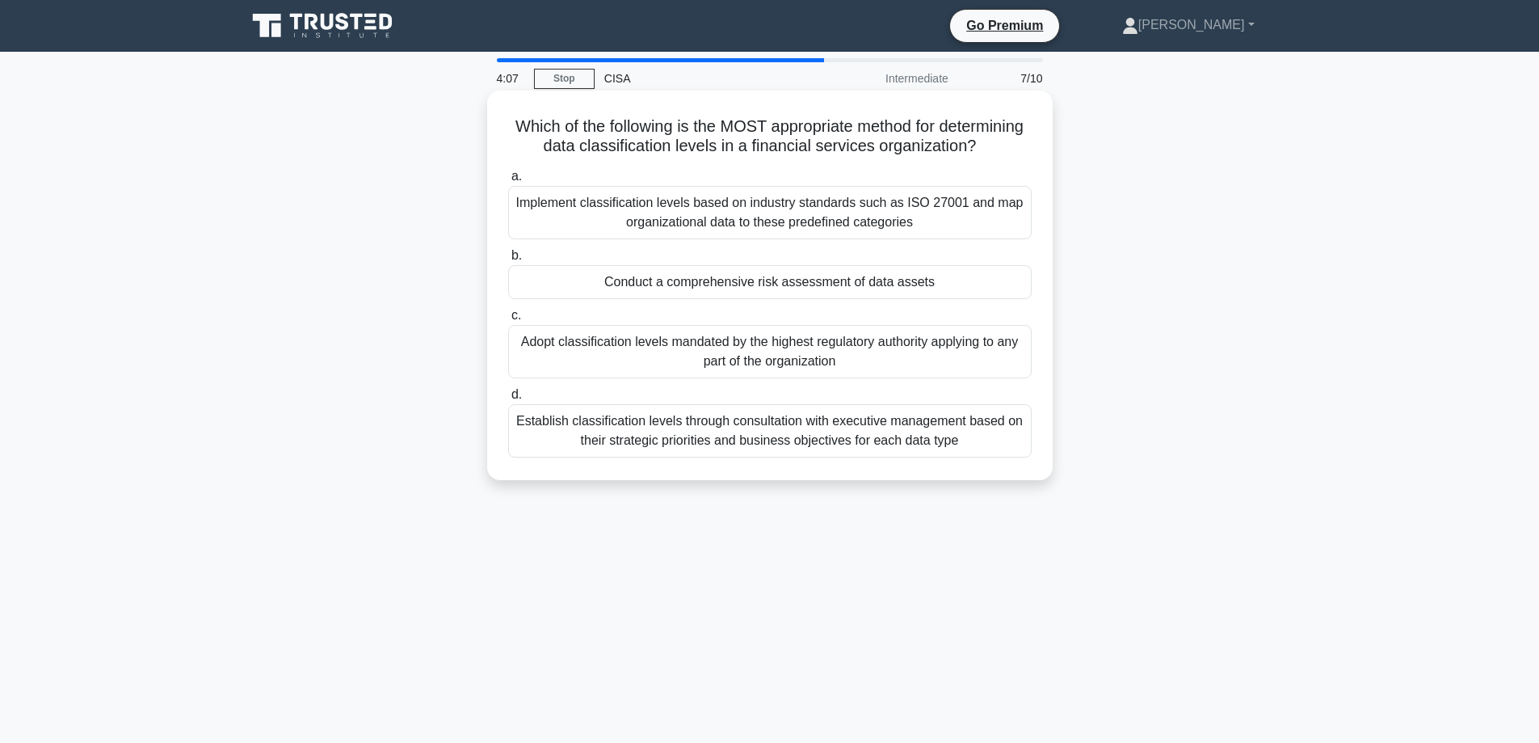
click at [541, 299] on div "Conduct a comprehensive risk assessment of data assets" at bounding box center [770, 282] width 524 height 34
click at [508, 261] on input "b. Conduct a comprehensive risk assessment of data assets" at bounding box center [508, 255] width 0 height 11
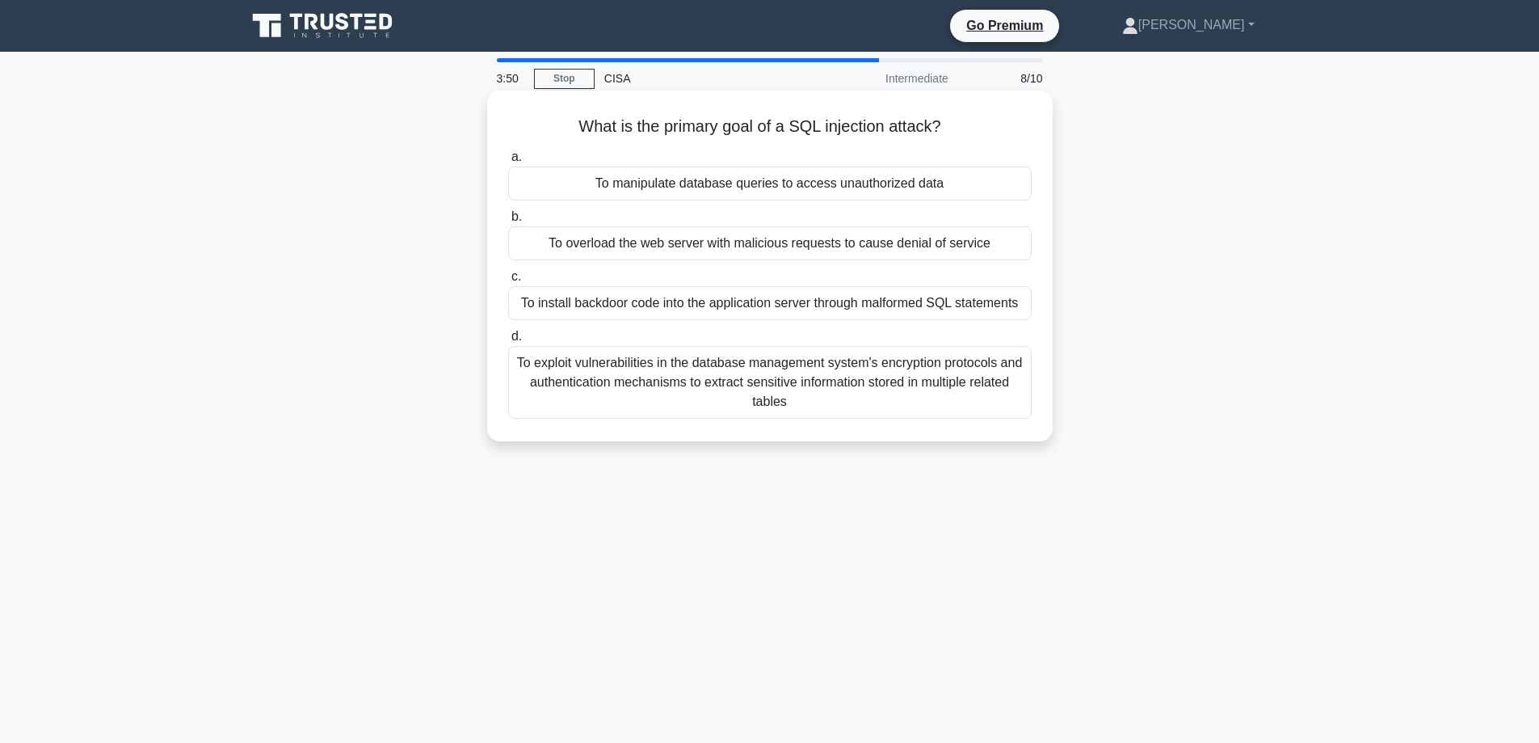
click at [569, 180] on div "To manipulate database queries to access unauthorized data" at bounding box center [770, 183] width 524 height 34
click at [508, 162] on input "a. To manipulate database queries to access unauthorized data" at bounding box center [508, 157] width 0 height 11
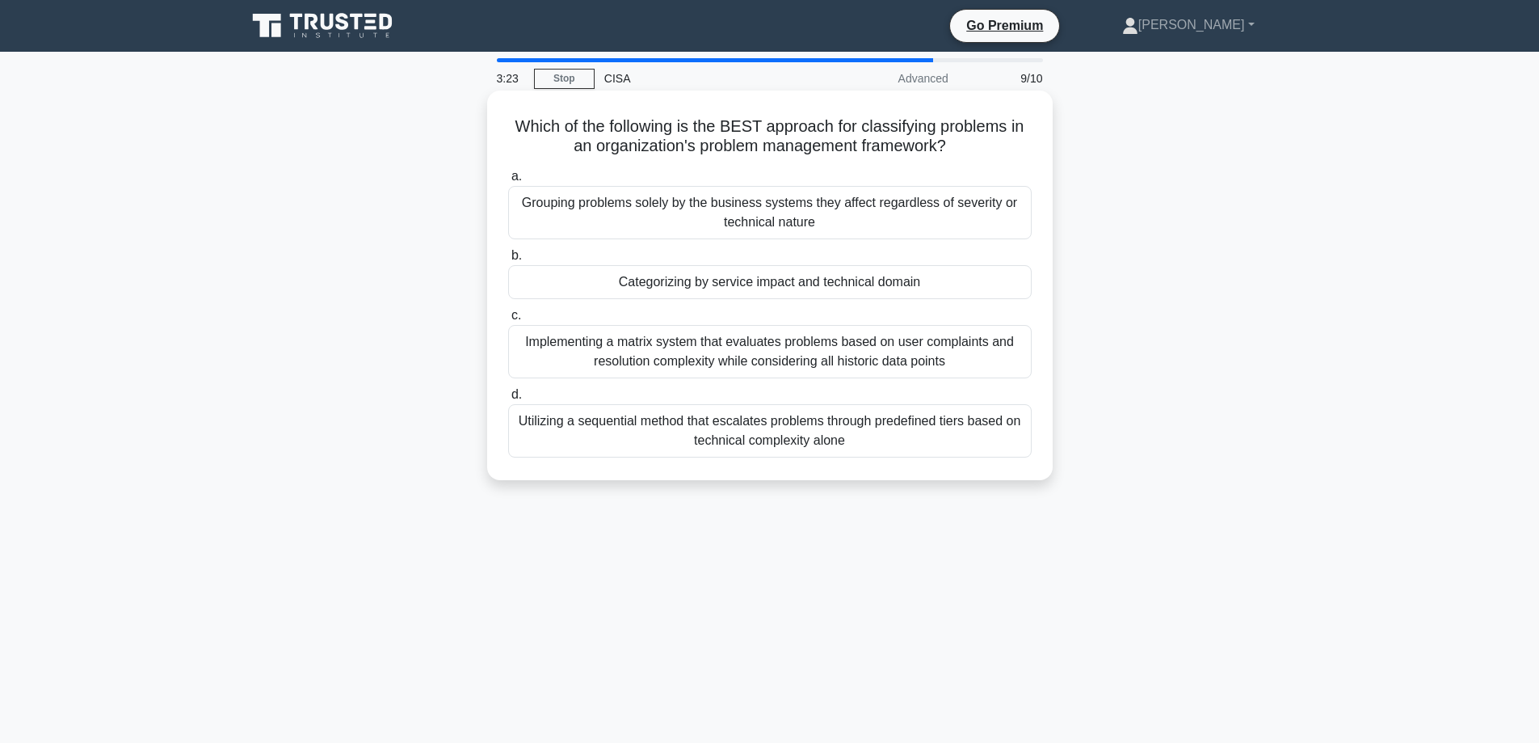
click at [541, 286] on div "Categorizing by service impact and technical domain" at bounding box center [770, 282] width 524 height 34
click at [508, 261] on input "b. Categorizing by service impact and technical domain" at bounding box center [508, 255] width 0 height 11
click at [572, 284] on div "Gaining executive leadership commitment and support" at bounding box center [770, 282] width 524 height 34
click at [508, 261] on input "b. Gaining executive leadership commitment and support" at bounding box center [508, 255] width 0 height 11
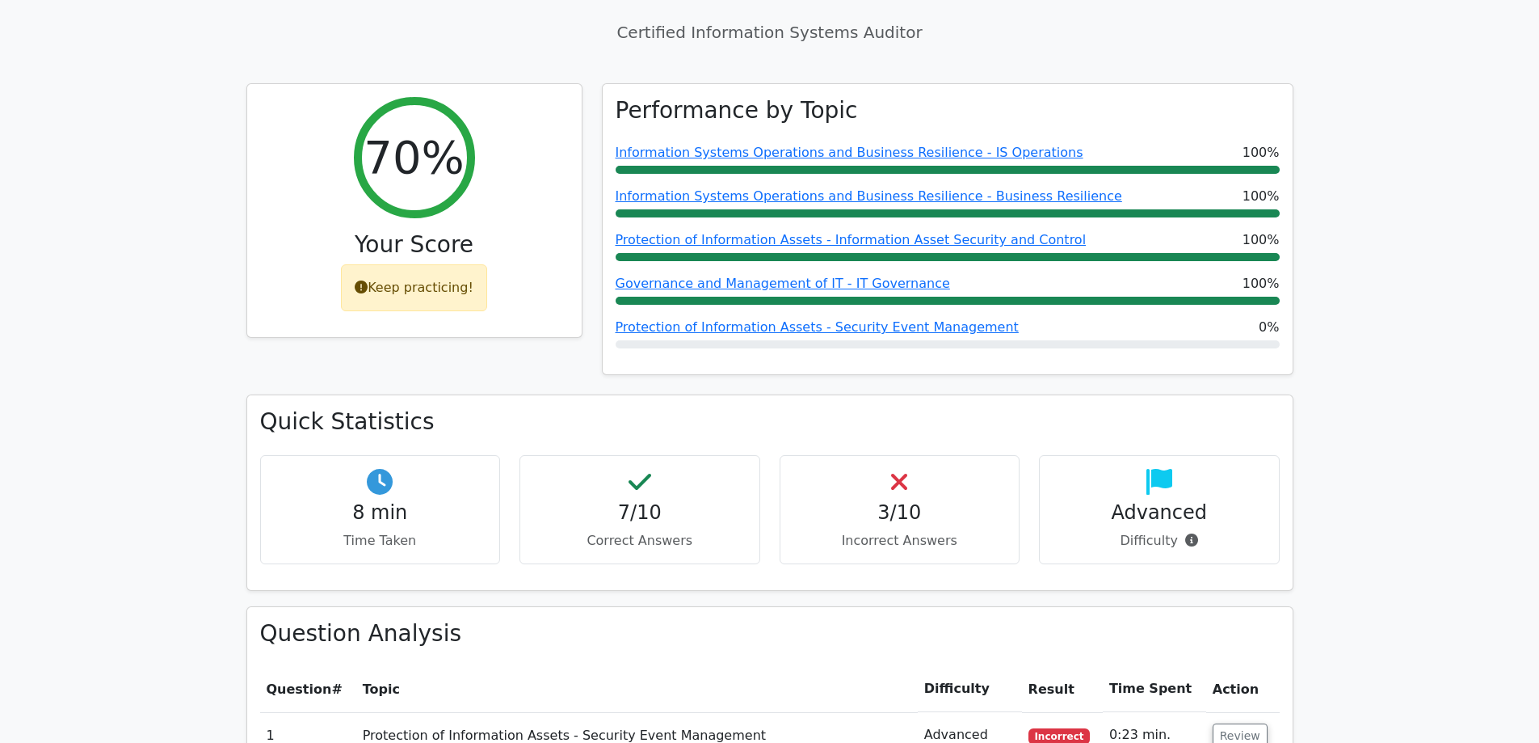
scroll to position [808, 0]
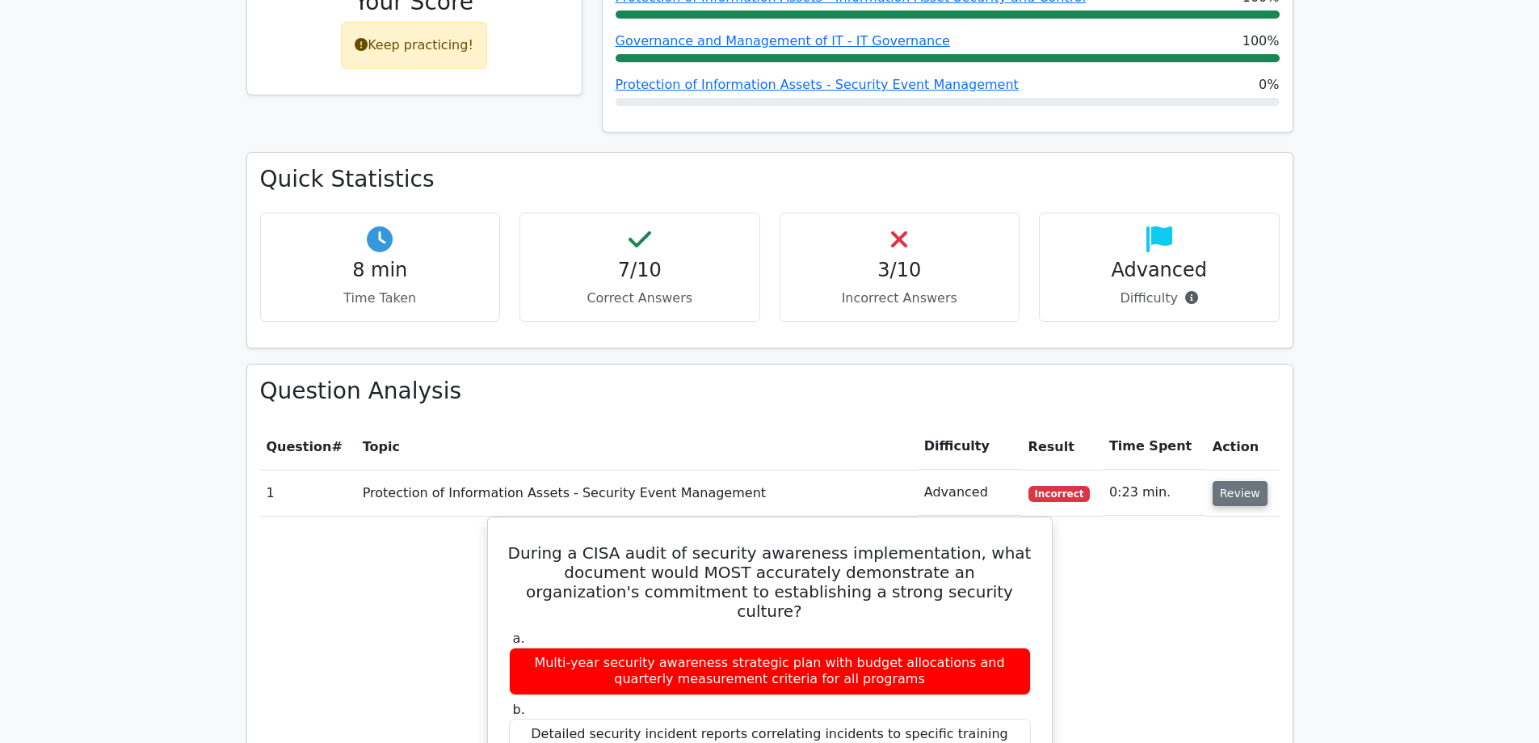
click at [1223, 481] on button "Review" at bounding box center [1240, 493] width 55 height 25
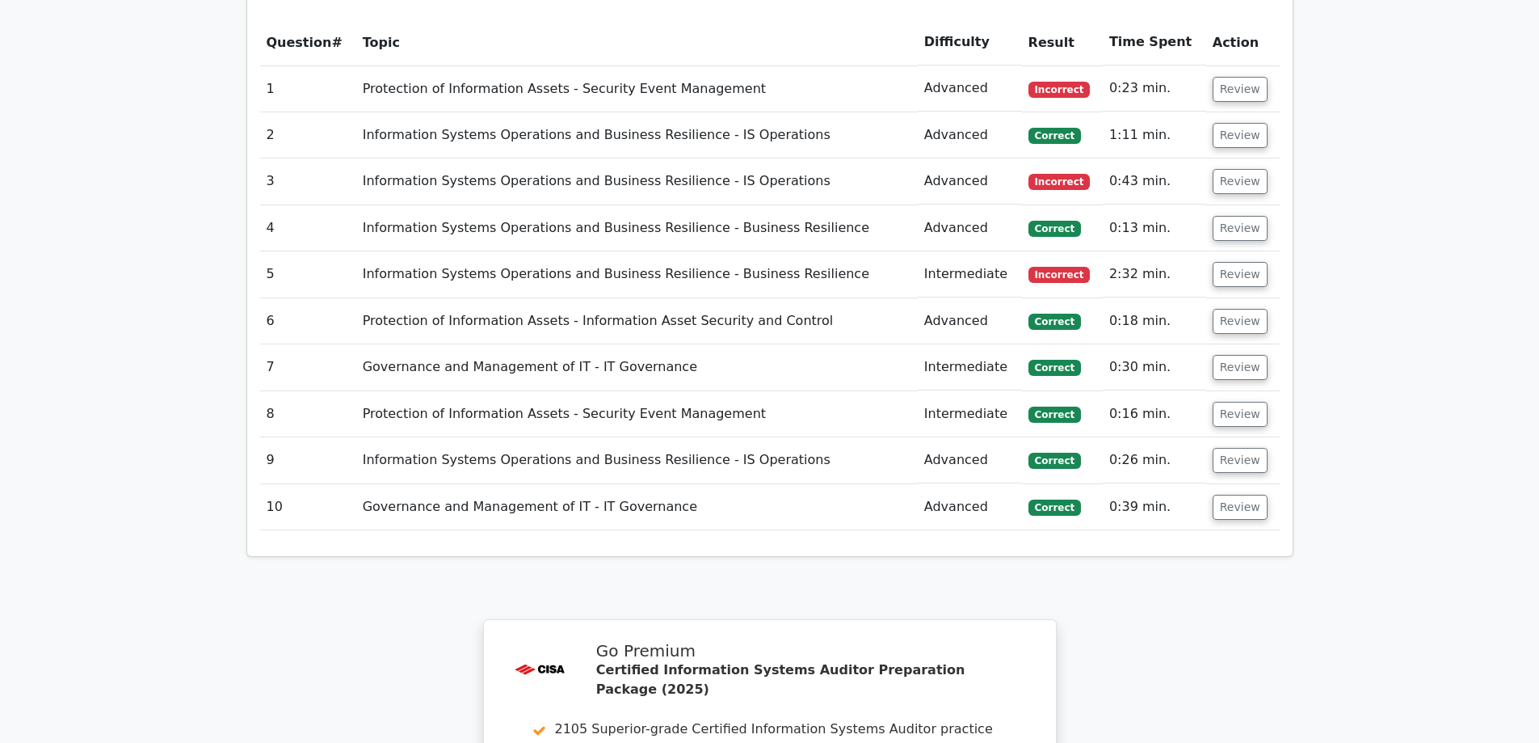
scroll to position [1050, 0]
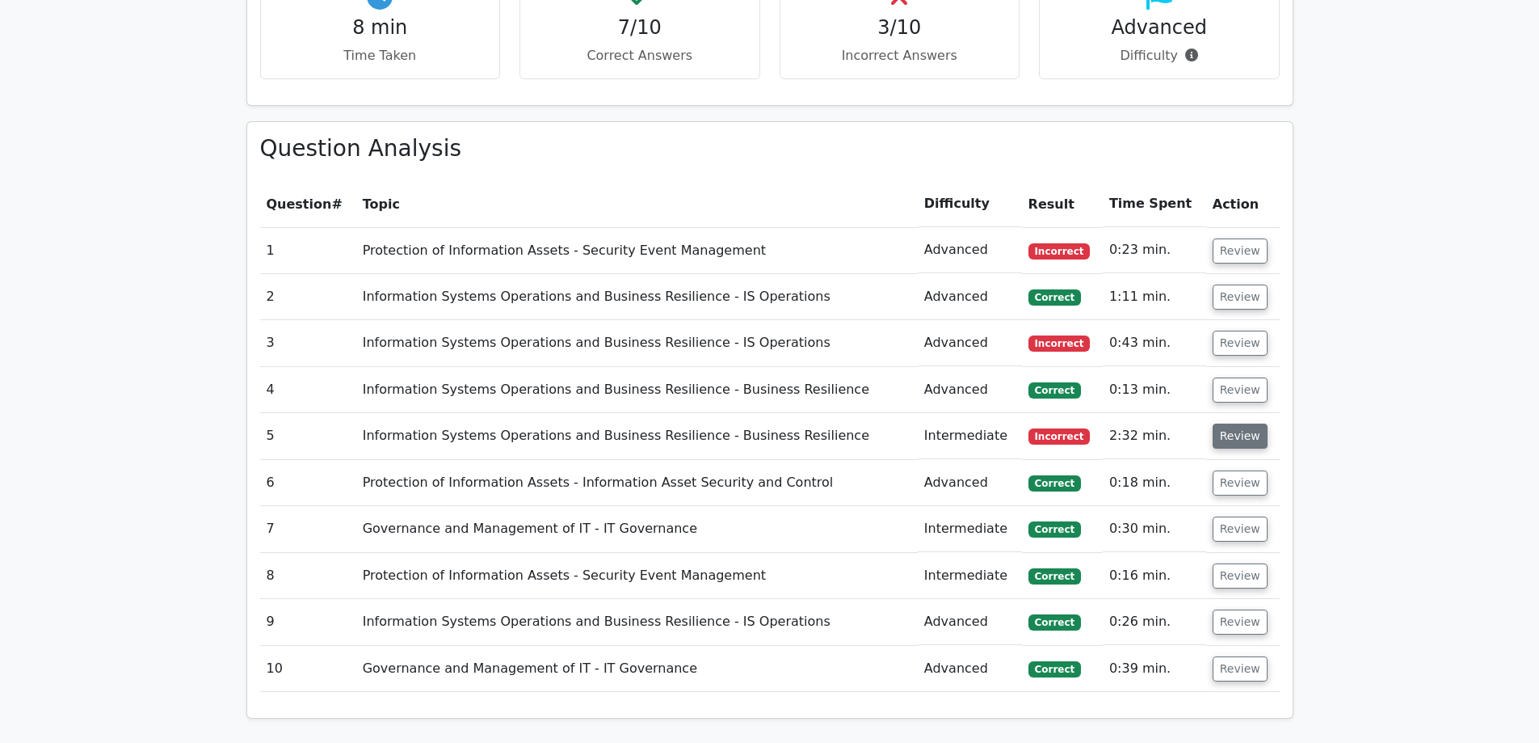
click at [1239, 423] on button "Review" at bounding box center [1240, 435] width 55 height 25
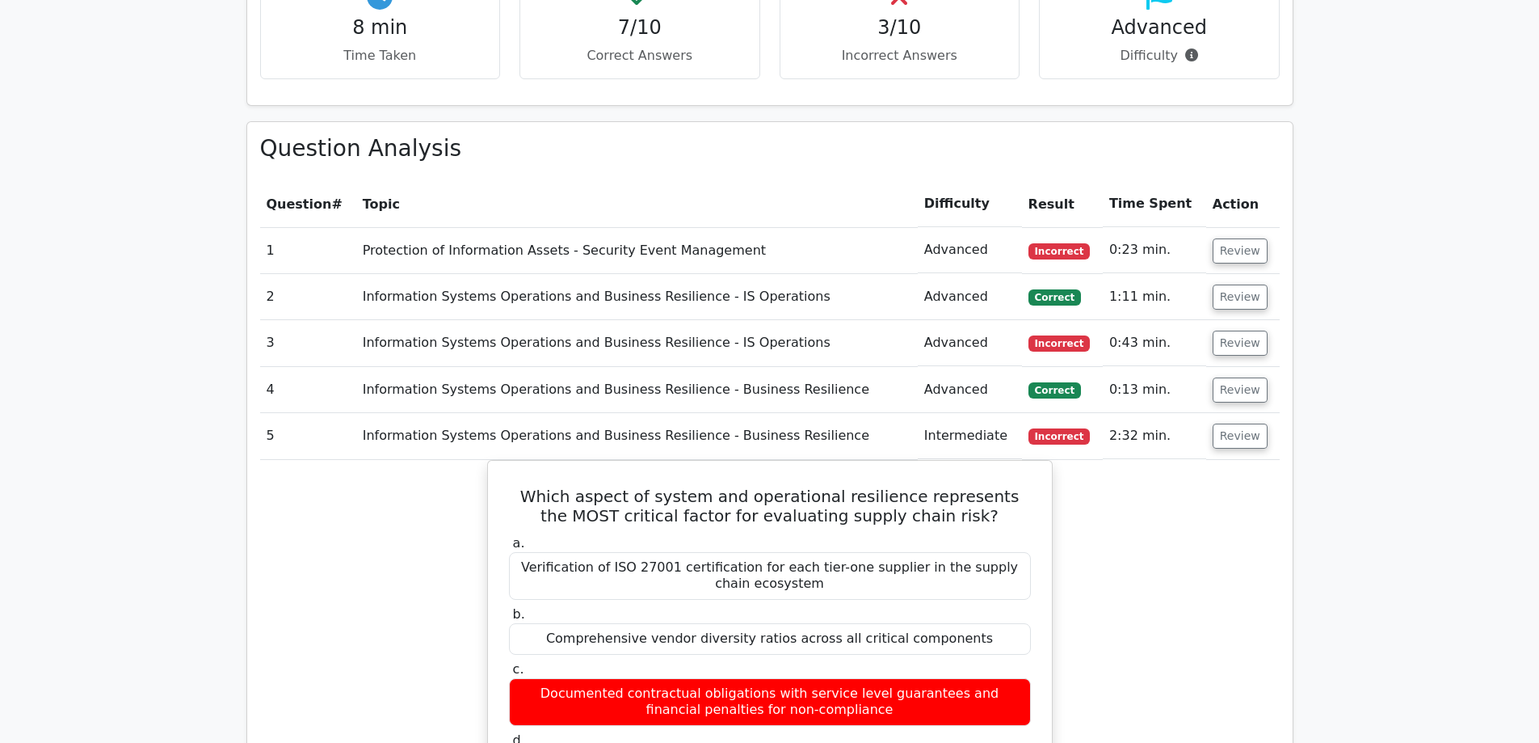
scroll to position [1212, 0]
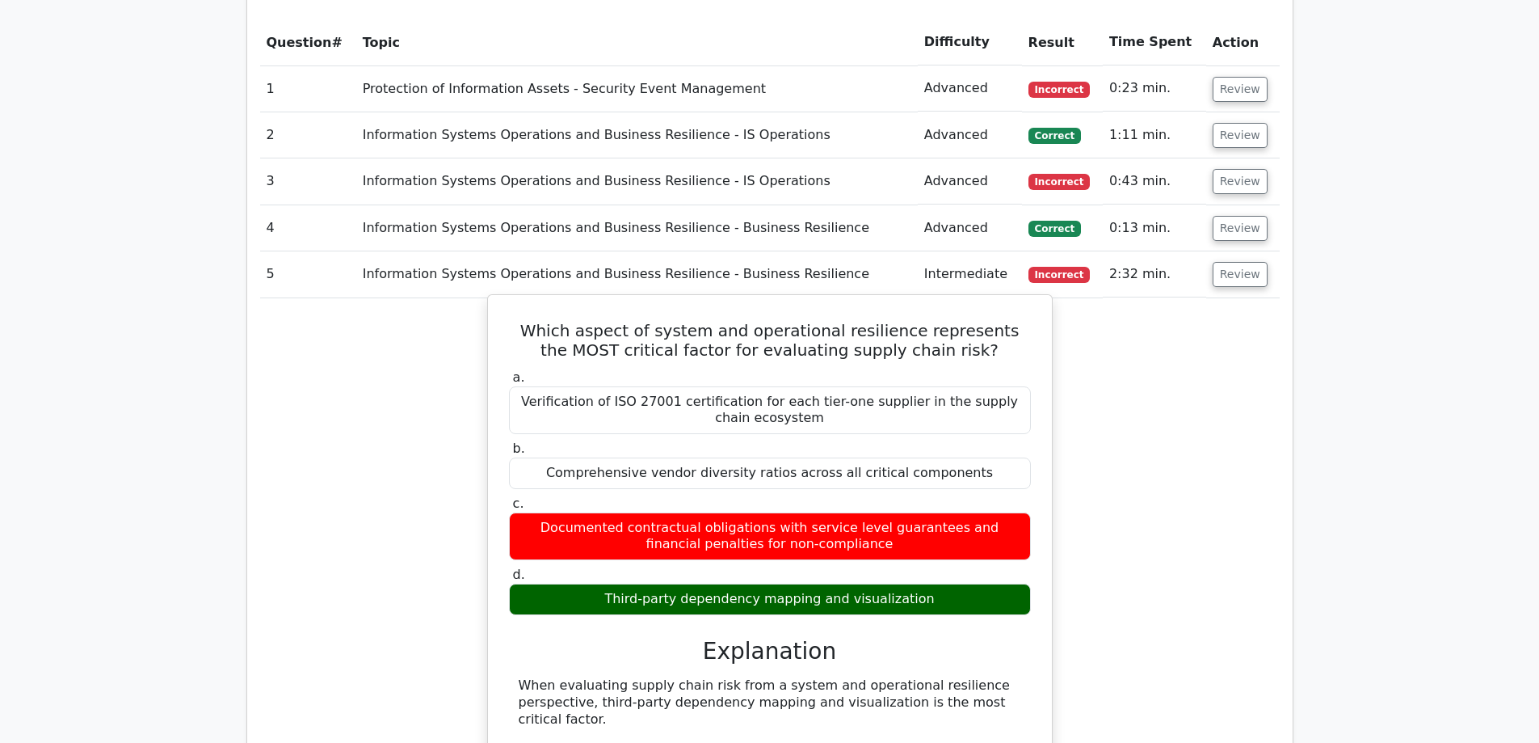
drag, startPoint x: 935, startPoint y: 537, endPoint x: 949, endPoint y: 536, distance: 14.6
click at [949, 583] on div "Third-party dependency mapping and visualization" at bounding box center [770, 599] width 522 height 32
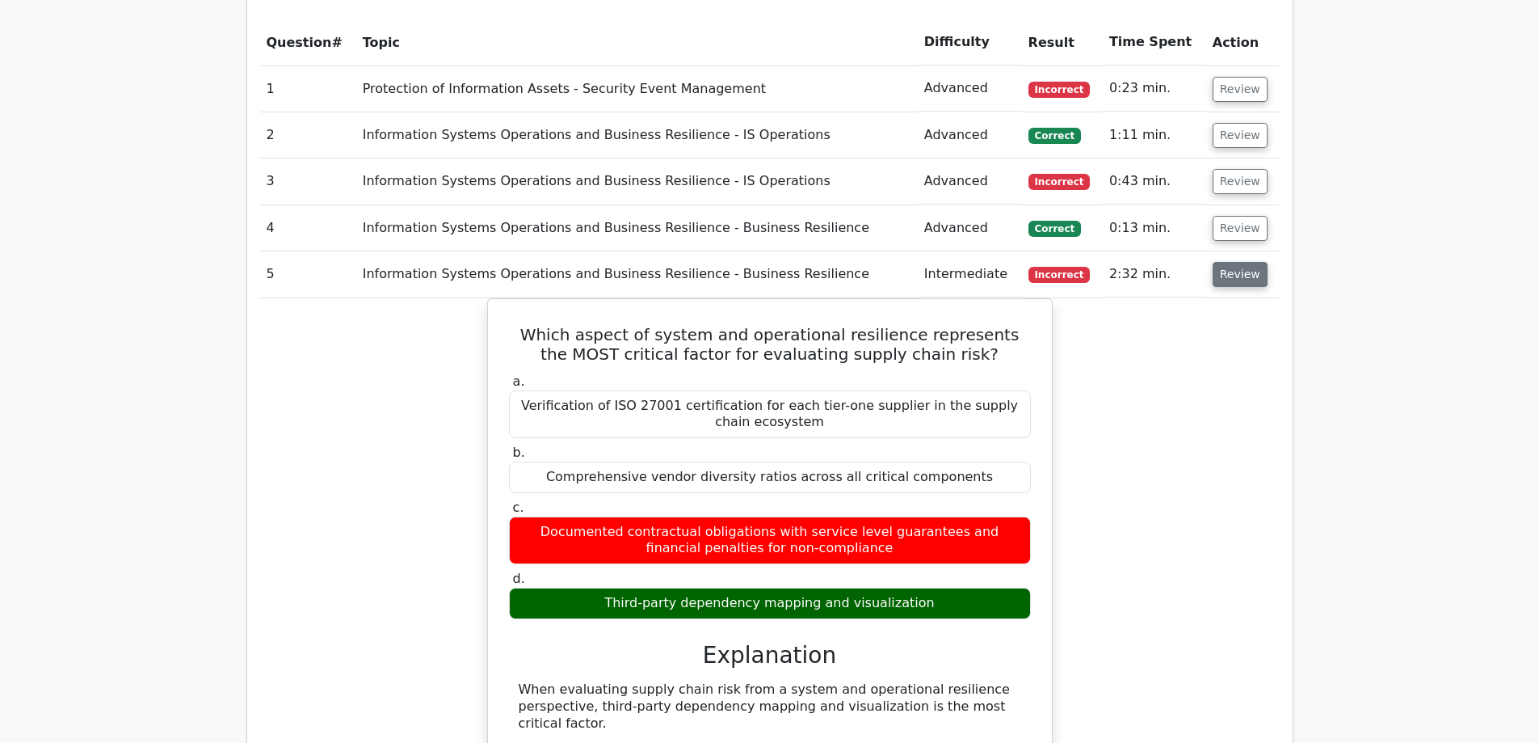
click at [1227, 262] on button "Review" at bounding box center [1240, 274] width 55 height 25
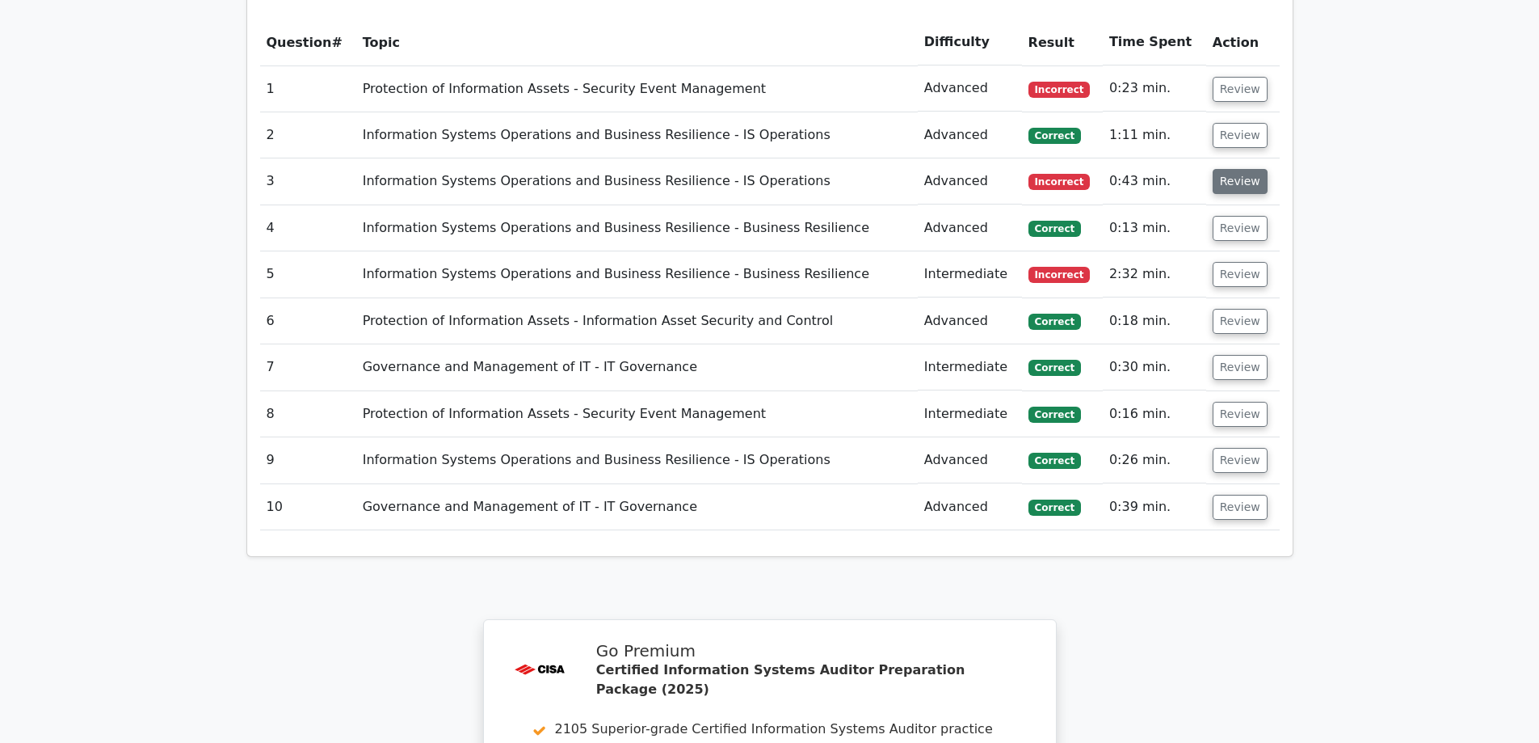
click at [1226, 169] on button "Review" at bounding box center [1240, 181] width 55 height 25
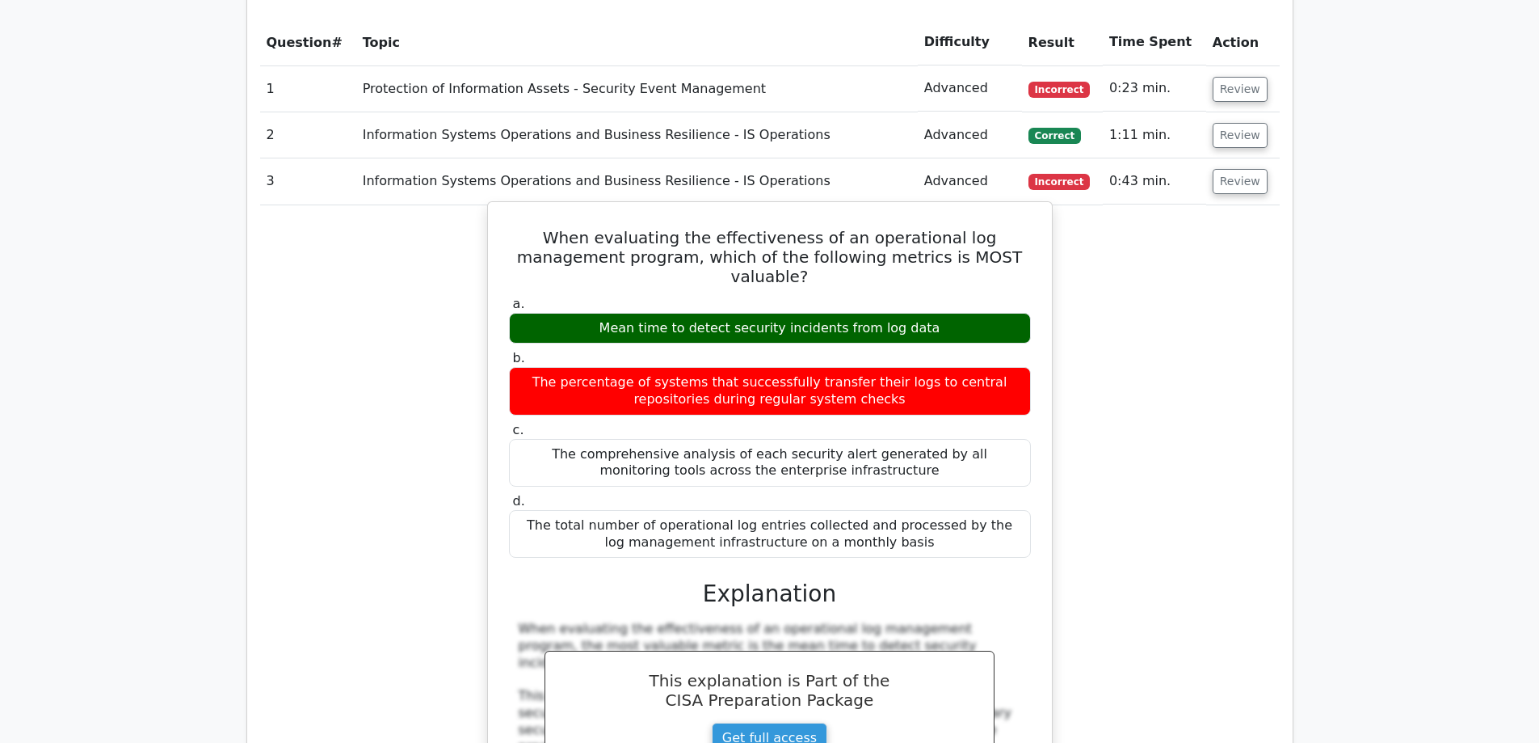
drag, startPoint x: 1239, startPoint y: 389, endPoint x: 1018, endPoint y: 392, distance: 221.4
drag, startPoint x: 1018, startPoint y: 392, endPoint x: 911, endPoint y: 335, distance: 121.8
click at [911, 335] on div "a. Mean time to detect security incidents from log data b. The percentage of sy…" at bounding box center [769, 426] width 541 height 269
click at [939, 367] on div "The percentage of systems that successfully transfer their logs to central repo…" at bounding box center [770, 391] width 522 height 48
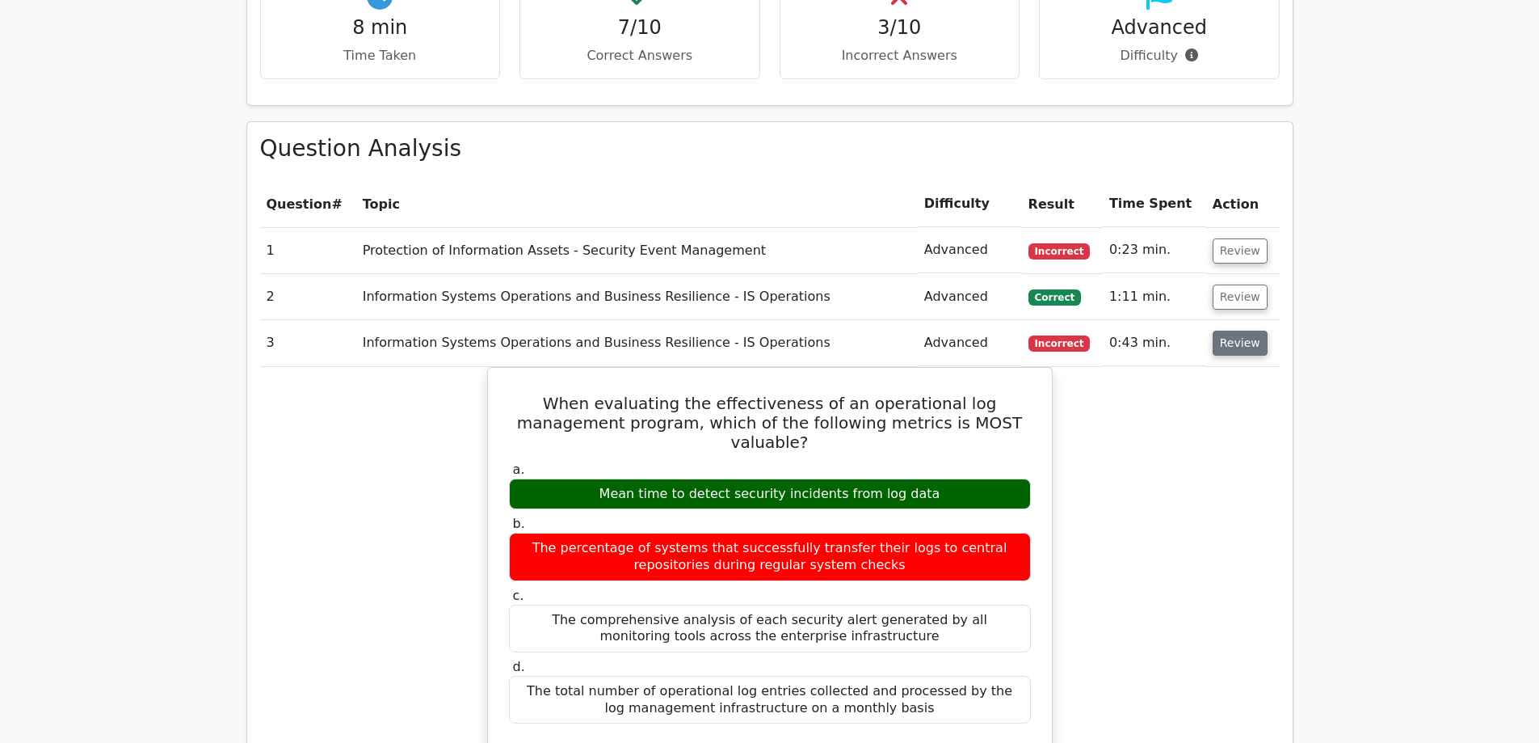
click at [1237, 330] on button "Review" at bounding box center [1240, 342] width 55 height 25
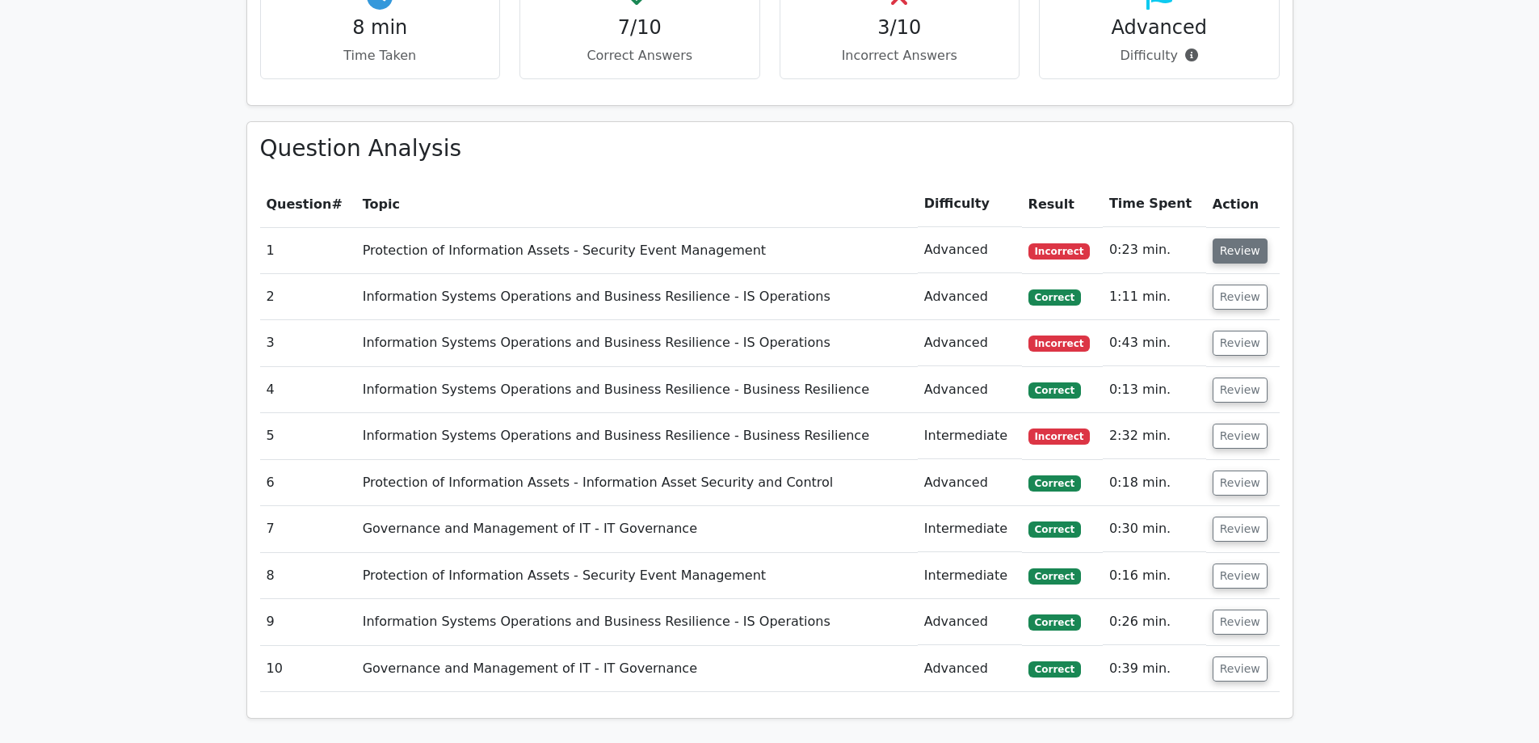
click at [1236, 238] on button "Review" at bounding box center [1240, 250] width 55 height 25
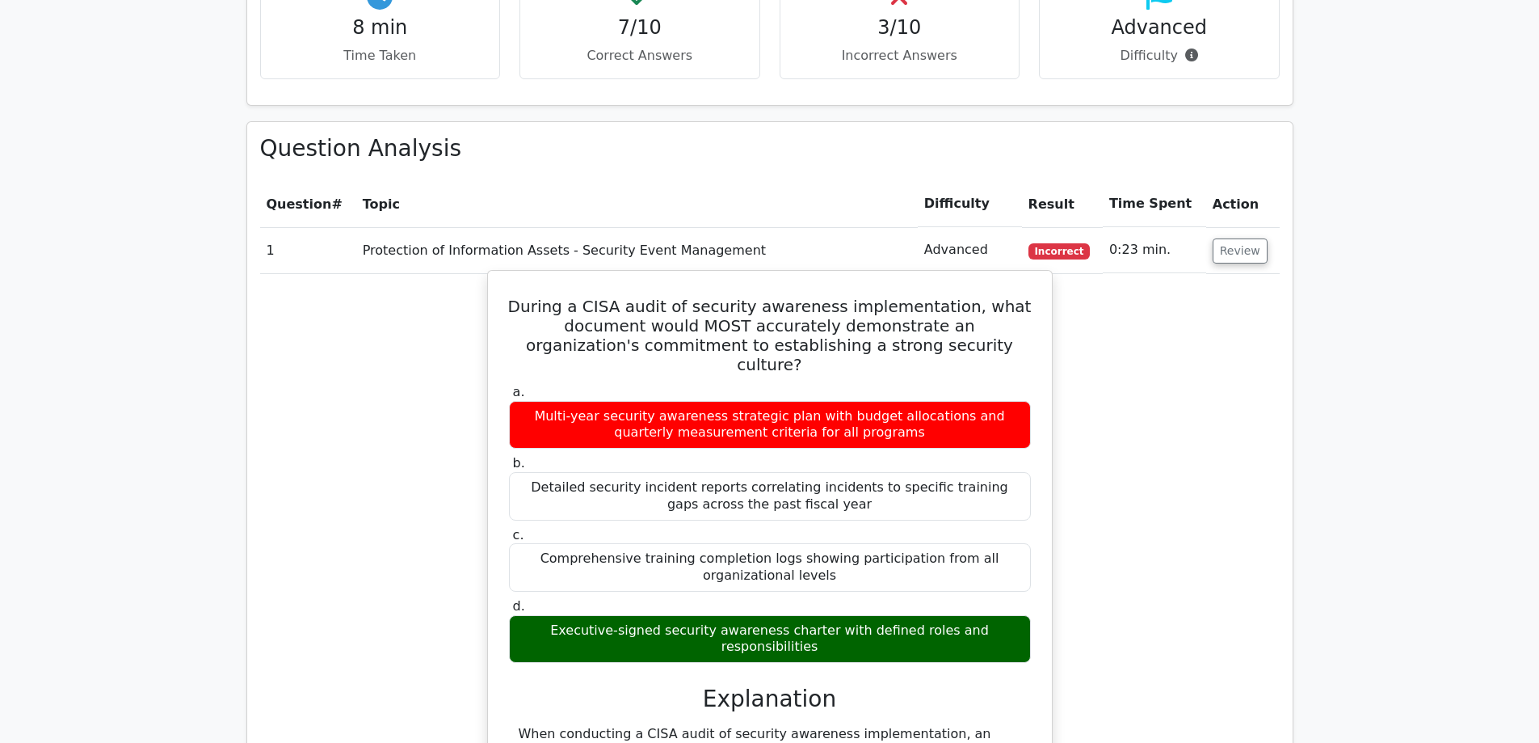
drag, startPoint x: 527, startPoint y: 565, endPoint x: 1034, endPoint y: 557, distance: 507.5
click at [1034, 598] on div "d. Executive-signed security awareness charter with defined roles and responsib…" at bounding box center [769, 630] width 541 height 65
click at [1017, 615] on div "Executive-signed security awareness charter with defined roles and responsibili…" at bounding box center [770, 639] width 522 height 48
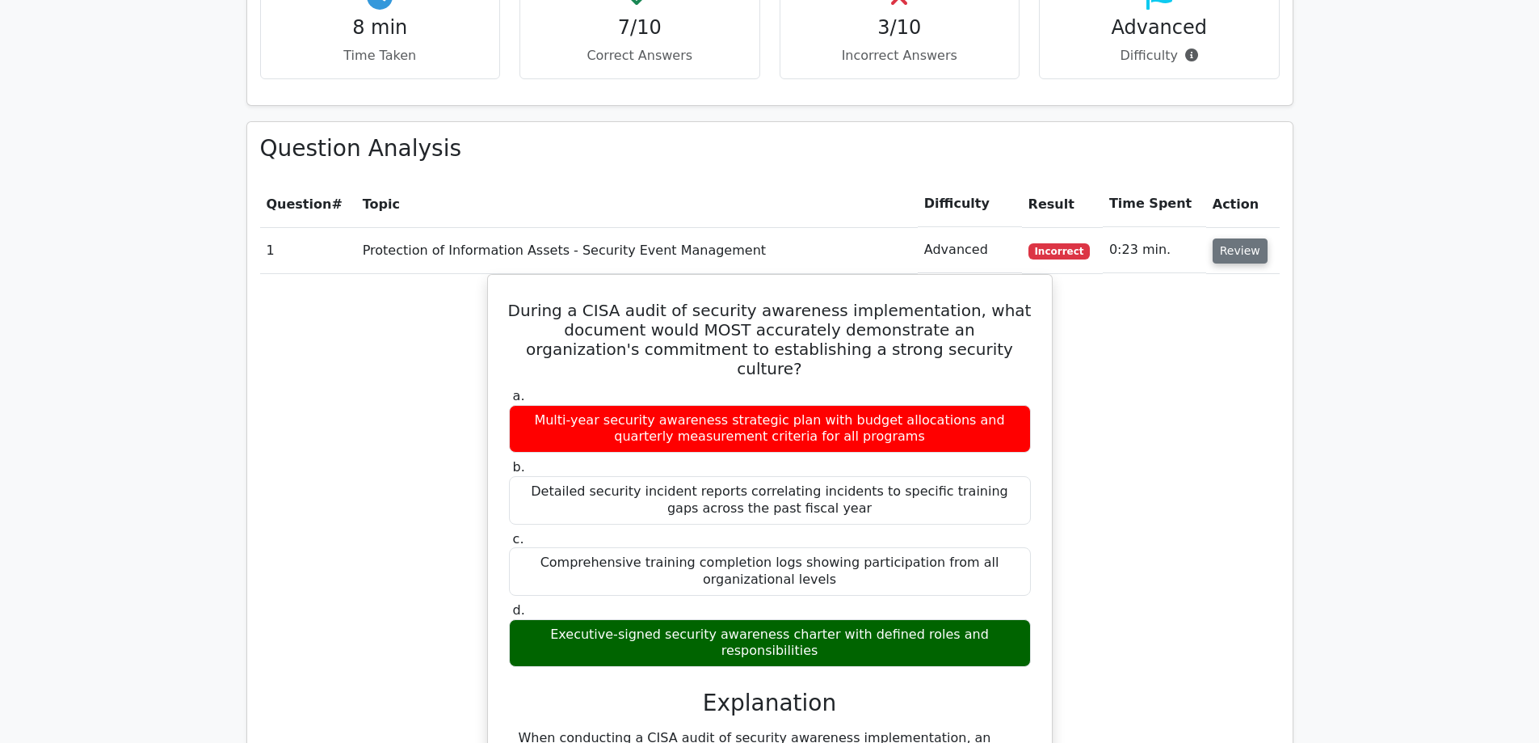
click at [1227, 238] on button "Review" at bounding box center [1240, 250] width 55 height 25
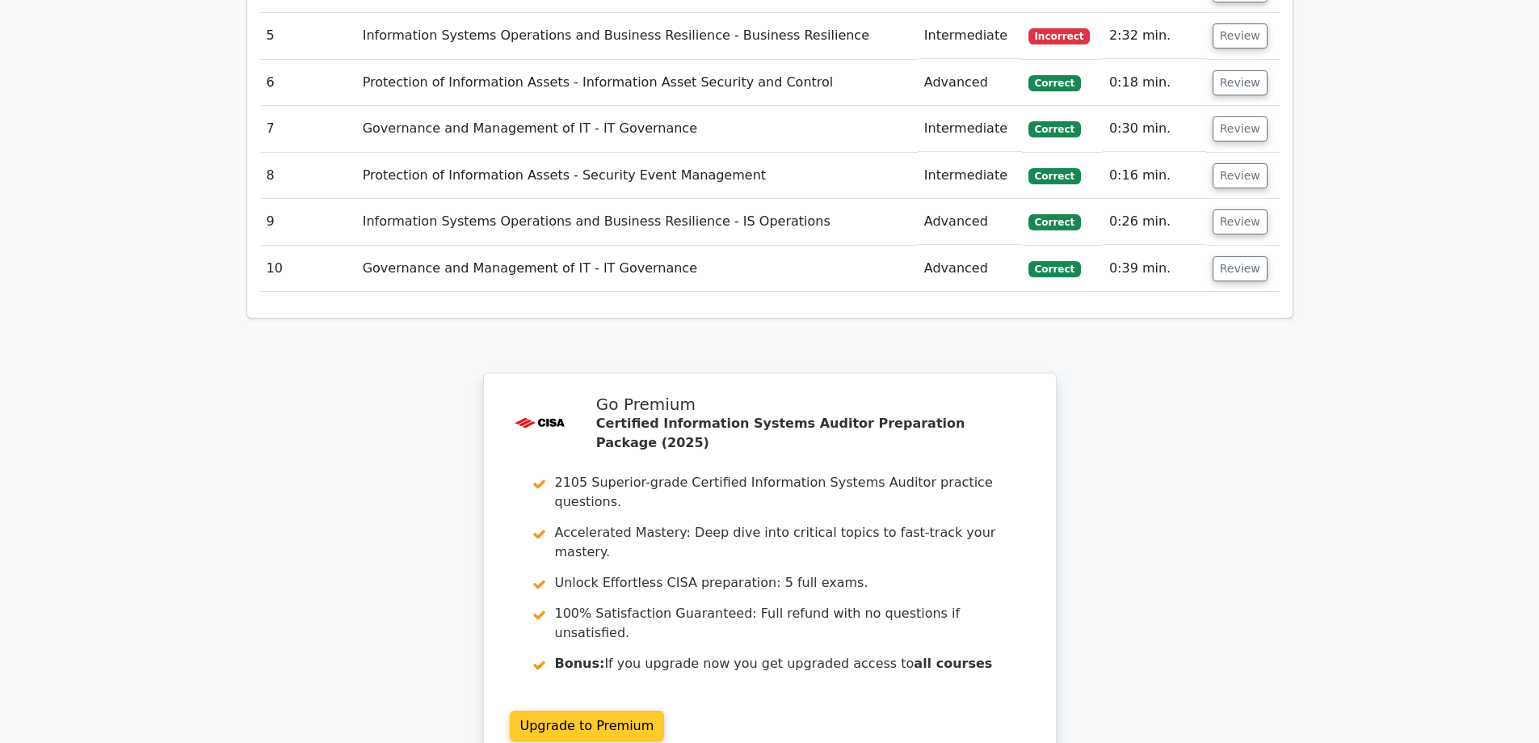
scroll to position [1686, 0]
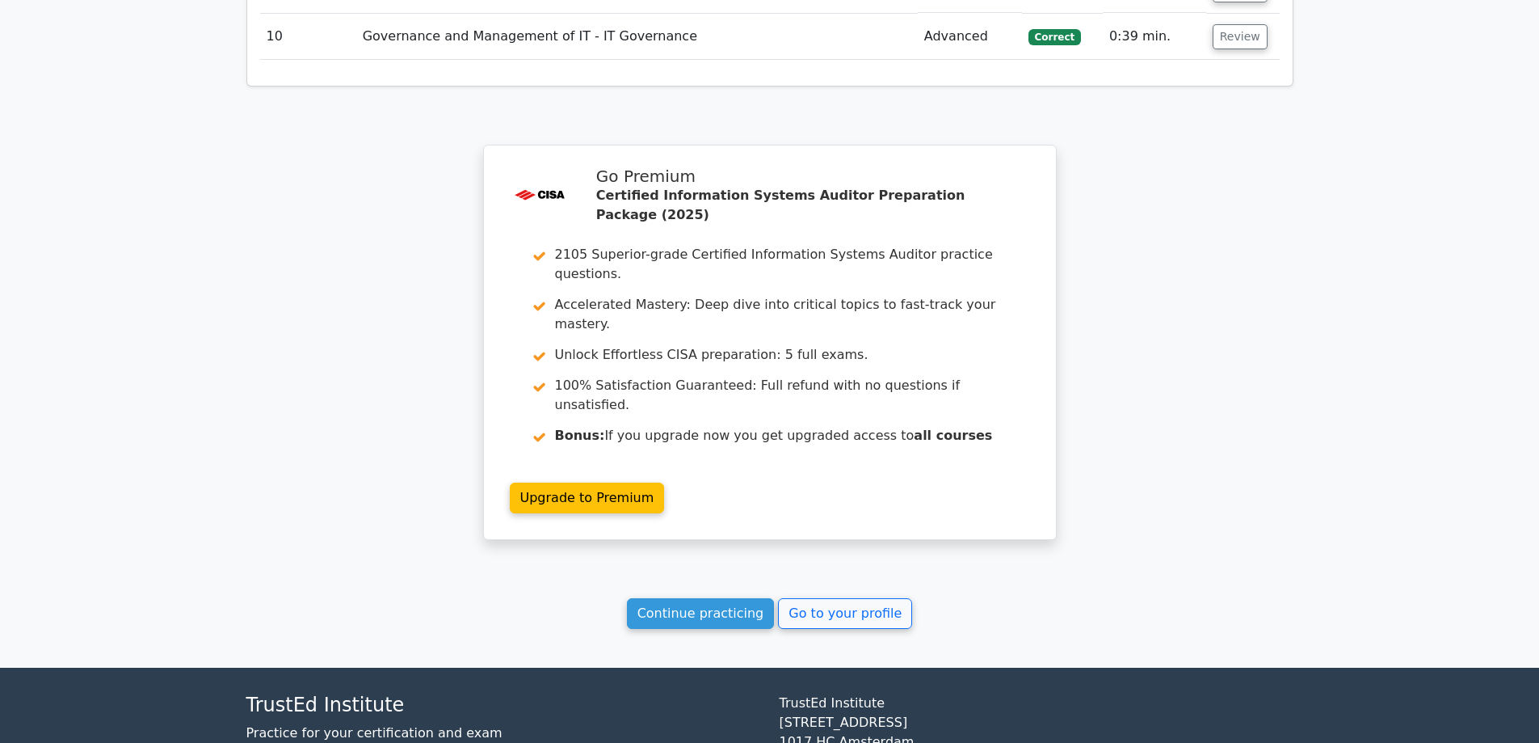
click at [676, 598] on link "Continue practicing" at bounding box center [701, 613] width 148 height 31
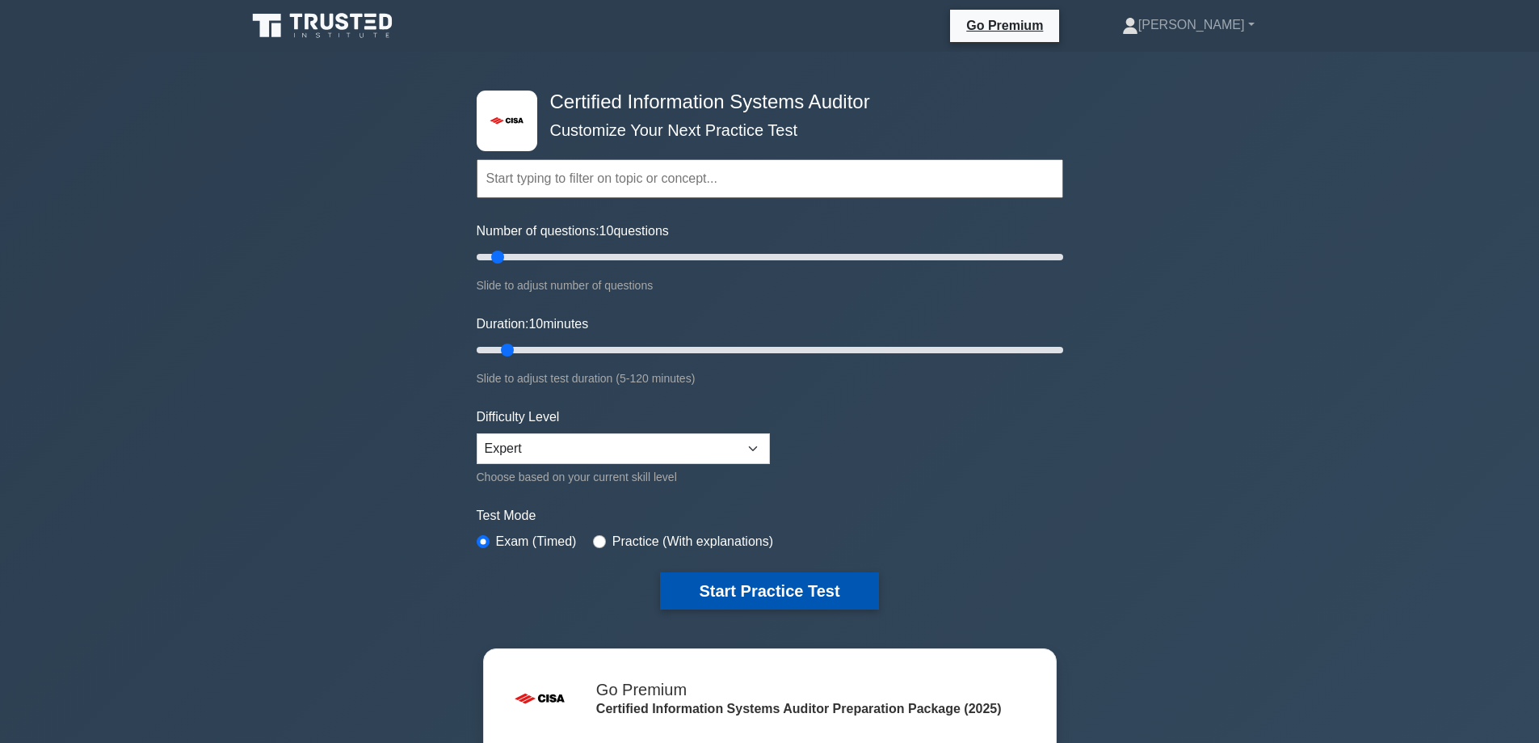
click at [760, 588] on button "Start Practice Test" at bounding box center [769, 590] width 218 height 37
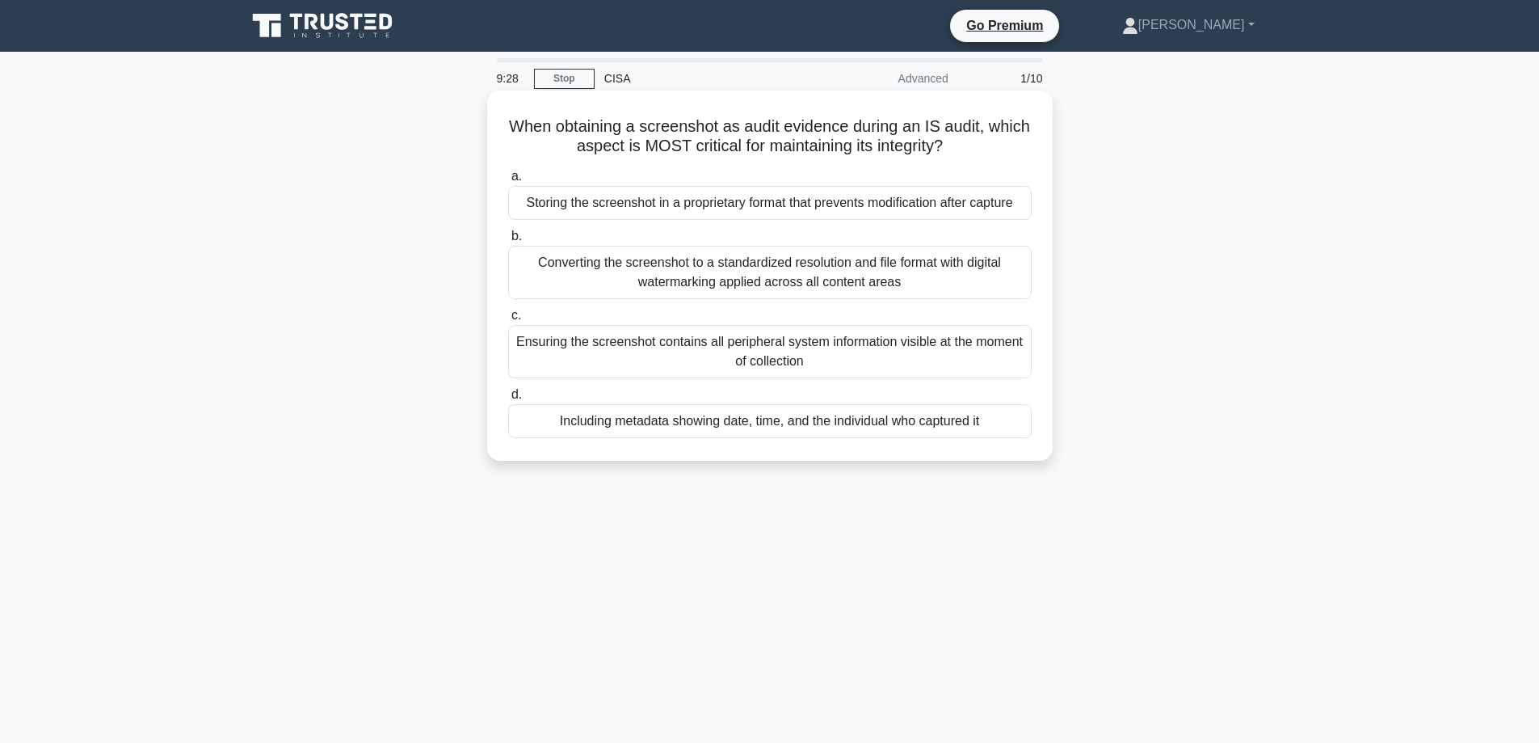
click at [629, 419] on div "Including metadata showing date, time, and the individual who captured it" at bounding box center [770, 421] width 524 height 34
click at [508, 400] on input "d. Including metadata showing date, time, and the individual who captured it" at bounding box center [508, 394] width 0 height 11
